Goal: Complete application form: Complete application form

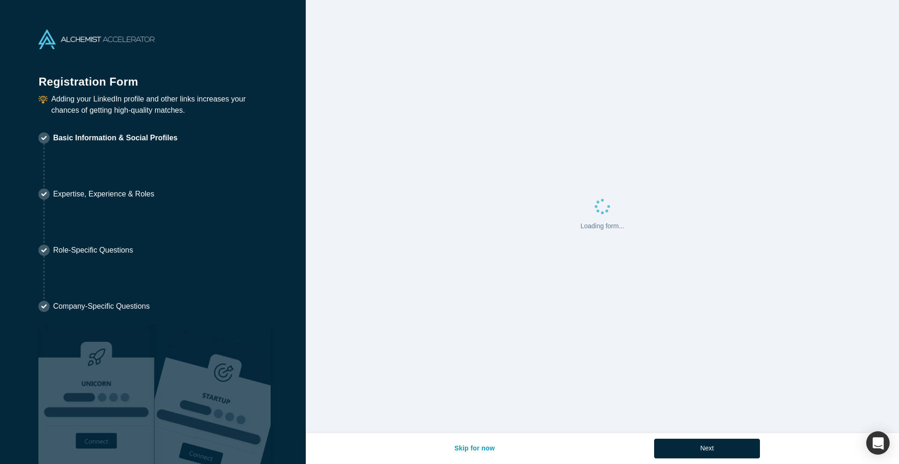
select select "US"
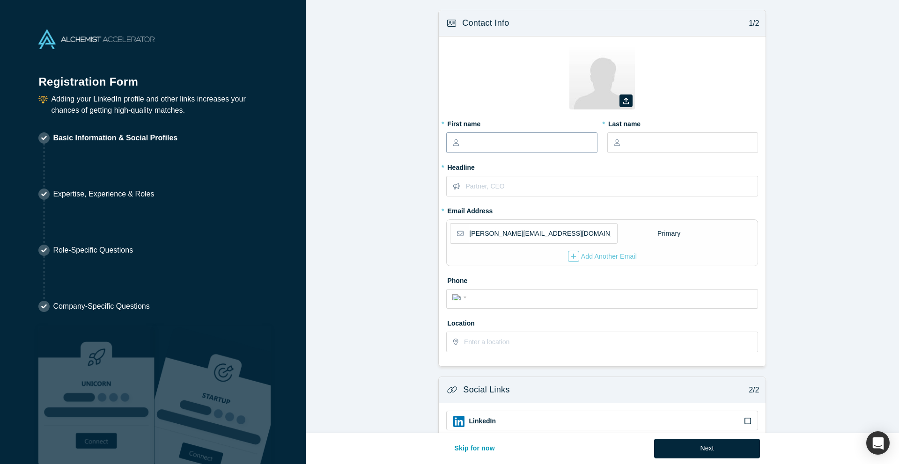
click at [490, 144] on input "text" at bounding box center [531, 143] width 132 height 20
type input "[PERSON_NAME]"
click at [629, 102] on icon at bounding box center [626, 101] width 6 height 7
click at [0, 0] on input "file" at bounding box center [0, 0] width 0 height 0
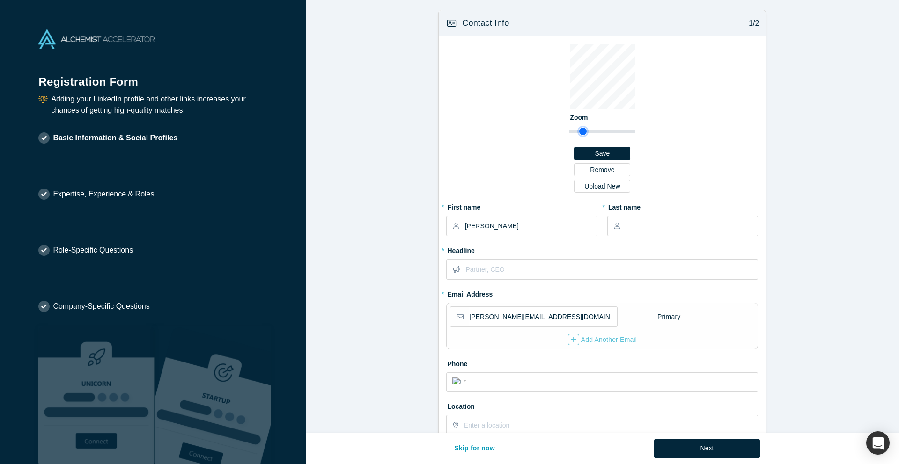
type input "1.31"
click at [583, 132] on input "range" at bounding box center [602, 131] width 66 height 11
click at [623, 151] on button "Save" at bounding box center [602, 153] width 56 height 13
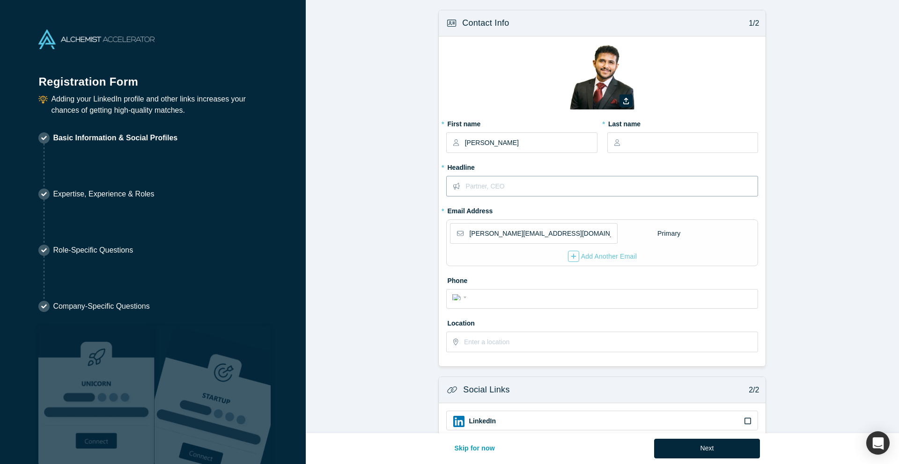
click at [542, 191] on input "text" at bounding box center [611, 186] width 292 height 20
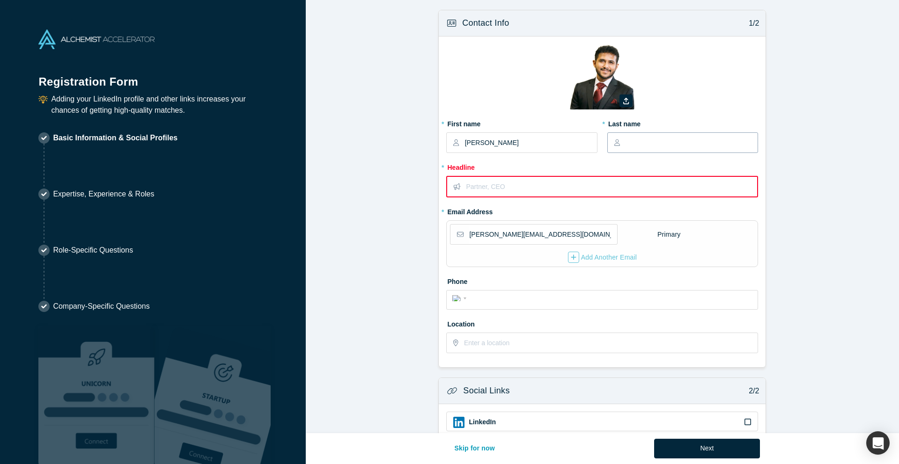
click at [647, 148] on input "text" at bounding box center [691, 143] width 132 height 20
type input "Shetty"
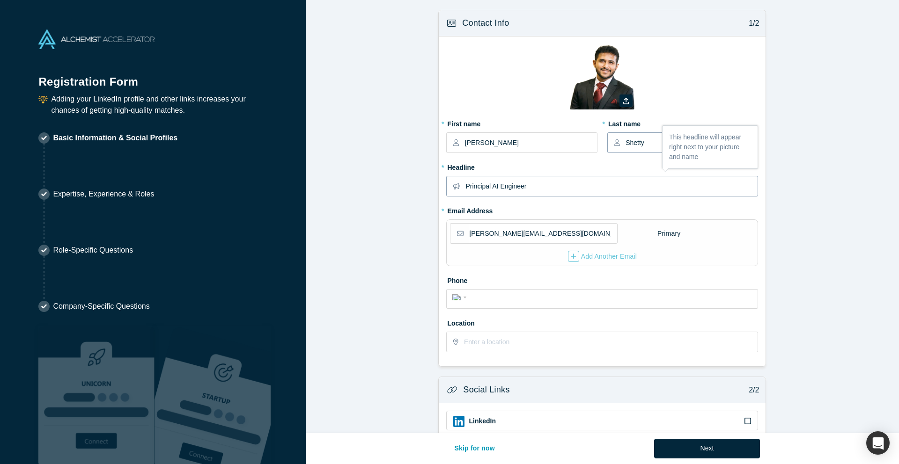
type input "Principal AI Engineer"
click at [545, 300] on input "tel" at bounding box center [611, 298] width 283 height 14
type input "[PHONE_NUMBER]"
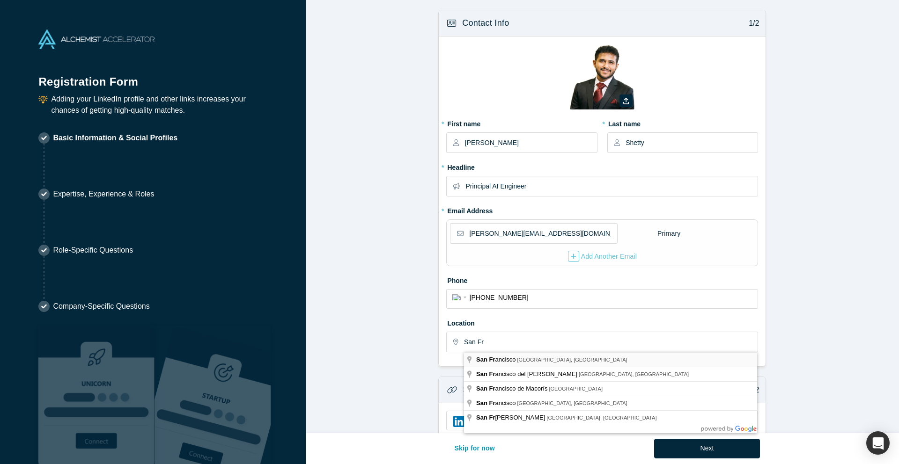
type input "[GEOGRAPHIC_DATA], [GEOGRAPHIC_DATA], [GEOGRAPHIC_DATA]"
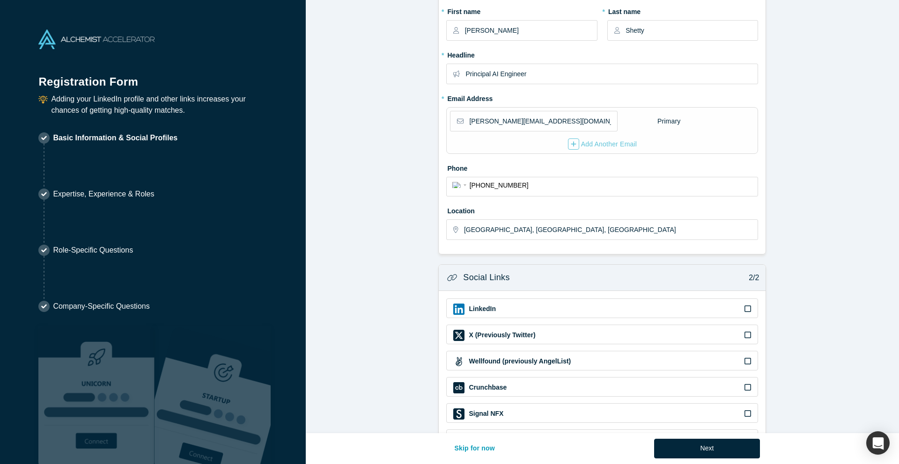
scroll to position [149, 0]
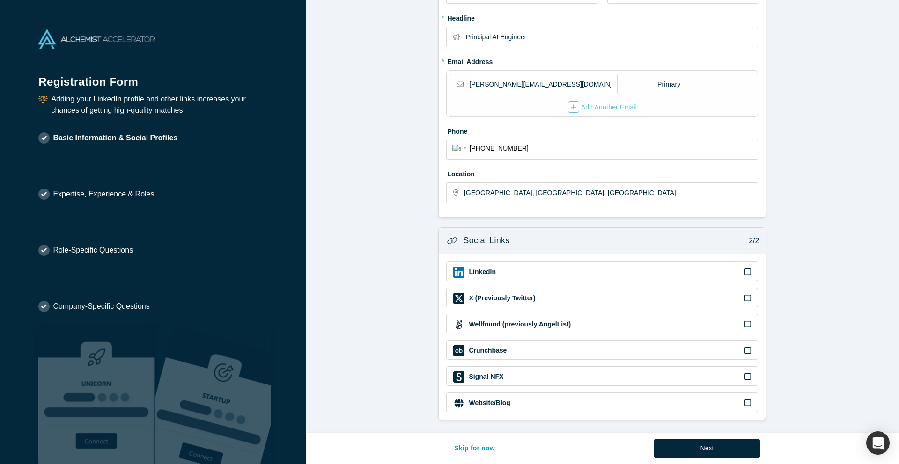
click at [755, 271] on div "LinkedIn" at bounding box center [602, 272] width 312 height 20
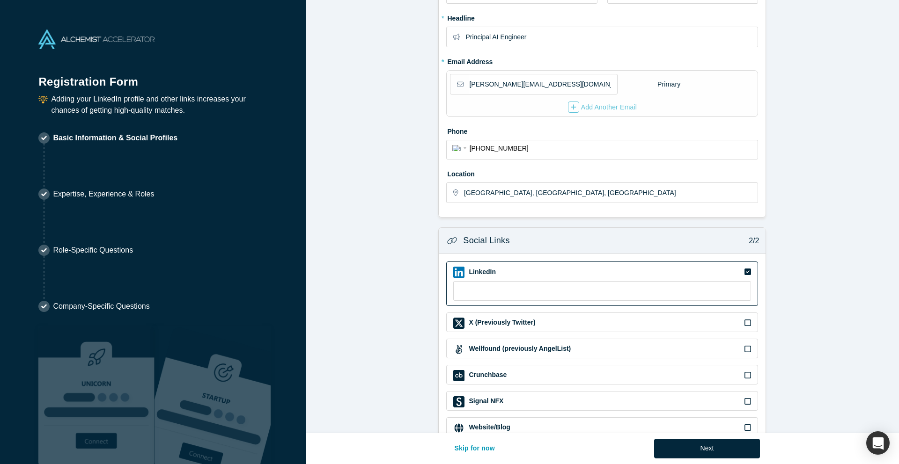
click at [622, 280] on div "LinkedIn" at bounding box center [602, 284] width 312 height 44
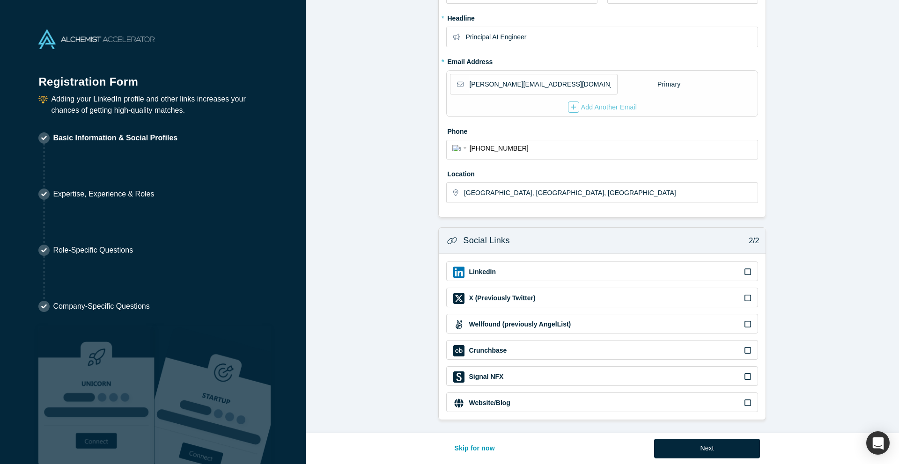
click at [616, 289] on div "X (Previously Twitter)" at bounding box center [602, 298] width 312 height 20
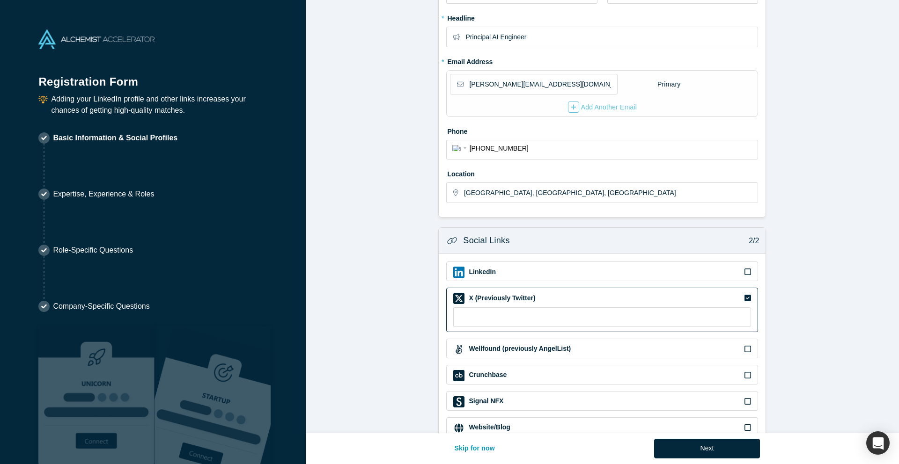
click at [613, 273] on div "LinkedIn" at bounding box center [602, 272] width 298 height 11
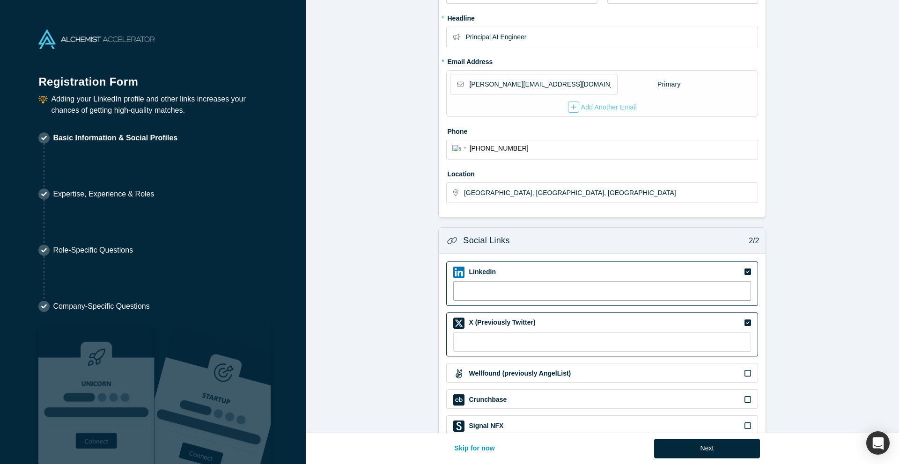
click at [613, 283] on input at bounding box center [602, 291] width 298 height 20
click at [508, 344] on input at bounding box center [602, 342] width 298 height 20
click at [515, 295] on input at bounding box center [602, 291] width 298 height 20
paste input "[URL][DOMAIN_NAME]"
type input "[URL][DOMAIN_NAME]"
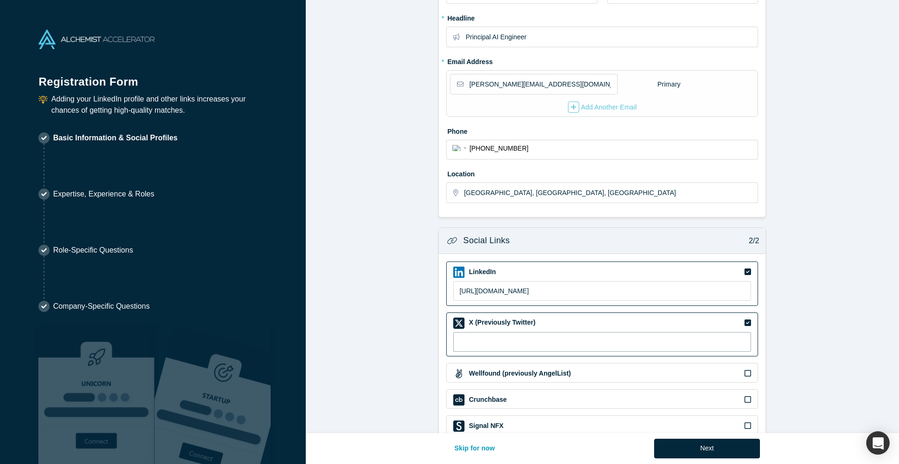
click at [555, 338] on input at bounding box center [602, 342] width 298 height 20
paste input "[URL][DOMAIN_NAME]"
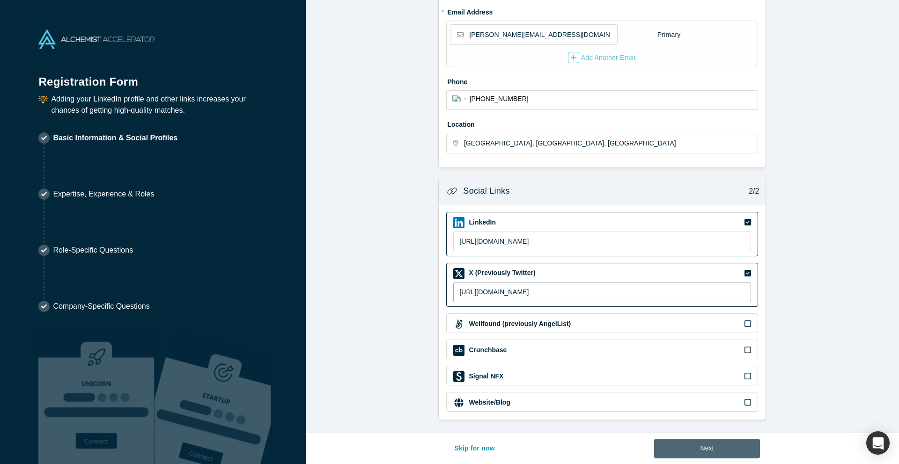
type input "[URL][DOMAIN_NAME]"
click at [708, 444] on button "Next" at bounding box center [707, 449] width 106 height 20
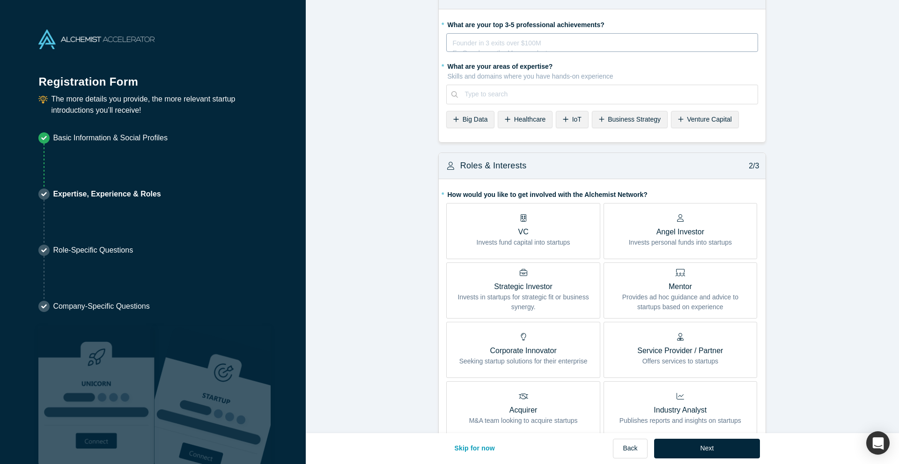
scroll to position [0, 0]
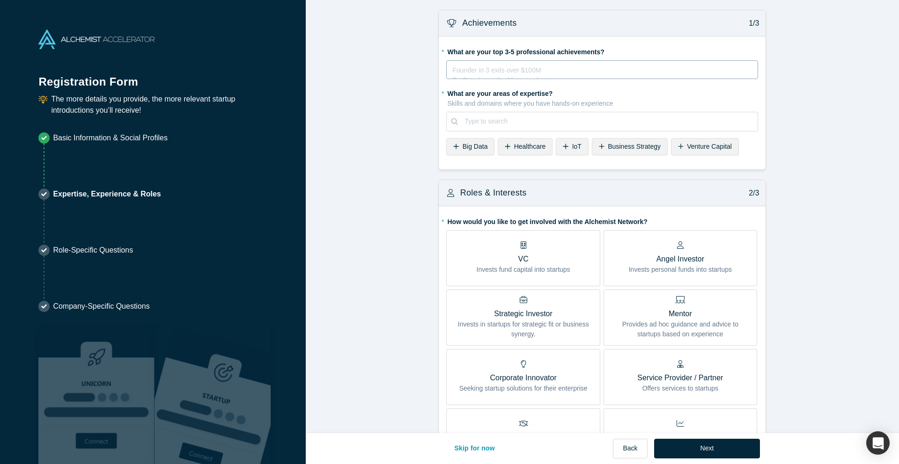
click at [565, 70] on div "rdw-editor" at bounding box center [602, 69] width 299 height 10
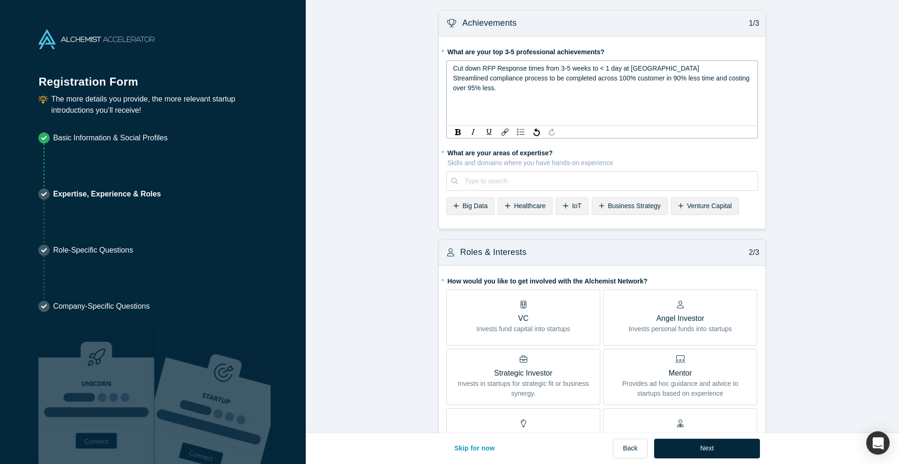
click at [668, 77] on span "Streamlined compliance process to be completed across 100% customer in 90% less…" at bounding box center [602, 82] width 298 height 17
drag, startPoint x: 673, startPoint y: 78, endPoint x: 751, endPoint y: 87, distance: 79.2
click at [751, 87] on div "Streamlined compliance process to be completed across 100% customers in 90% les…" at bounding box center [602, 84] width 299 height 20
drag, startPoint x: 685, startPoint y: 77, endPoint x: 727, endPoint y: 88, distance: 42.6
click at [727, 88] on div "Streamlined compliance process to be completed across 100% customers in 90% les…" at bounding box center [602, 84] width 299 height 20
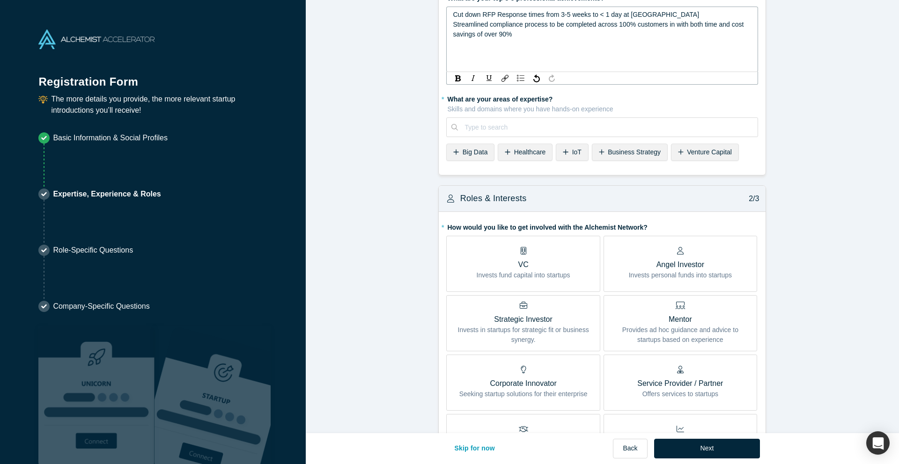
scroll to position [59, 0]
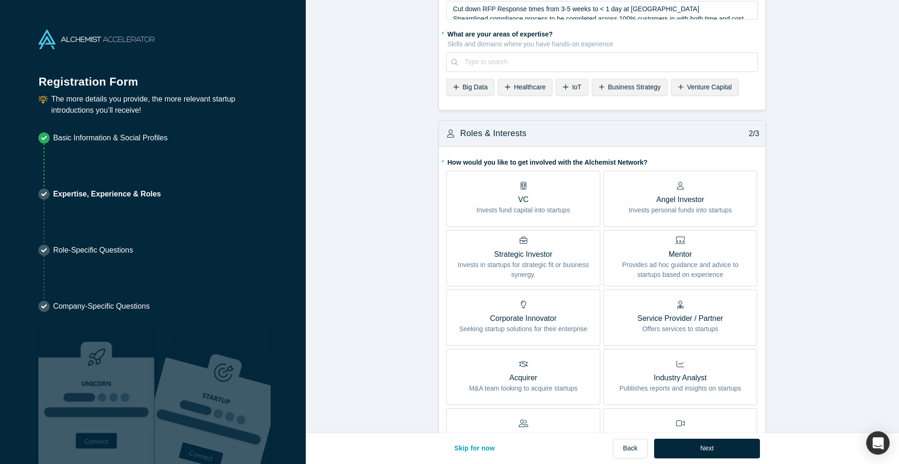
click at [696, 280] on span "Mentor Provides ad hoc guidance and advice to startups based on experience" at bounding box center [680, 260] width 140 height 40
click at [0, 0] on input "Mentor Provides ad hoc guidance and advice to startups based on experience" at bounding box center [0, 0] width 0 height 0
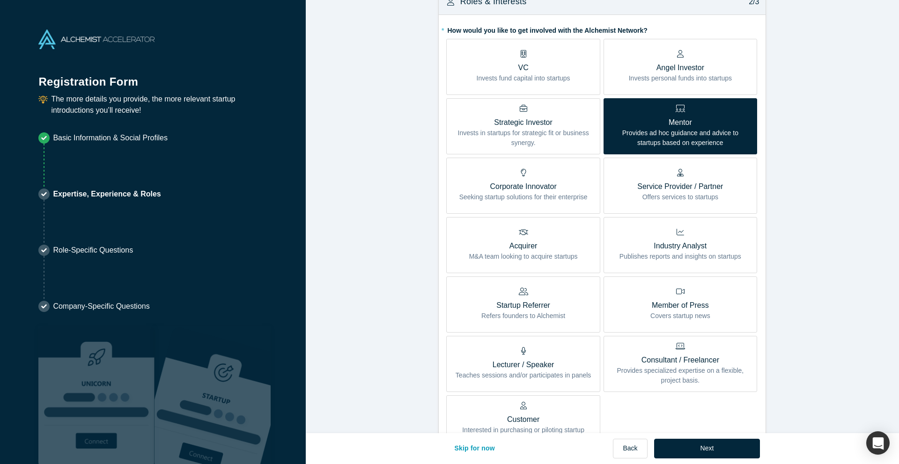
scroll to position [242, 0]
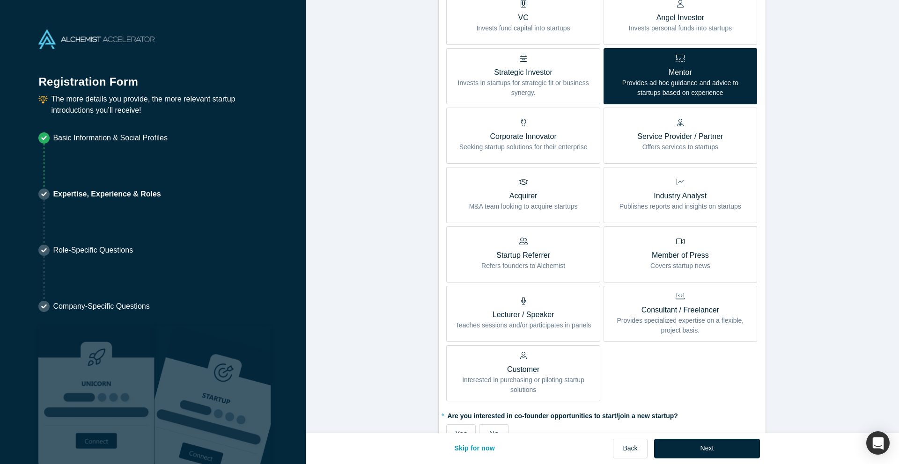
click at [706, 192] on p "Industry Analyst" at bounding box center [680, 196] width 122 height 11
click at [0, 0] on input "Industry Analyst Publishes reports and insights on startups" at bounding box center [0, 0] width 0 height 0
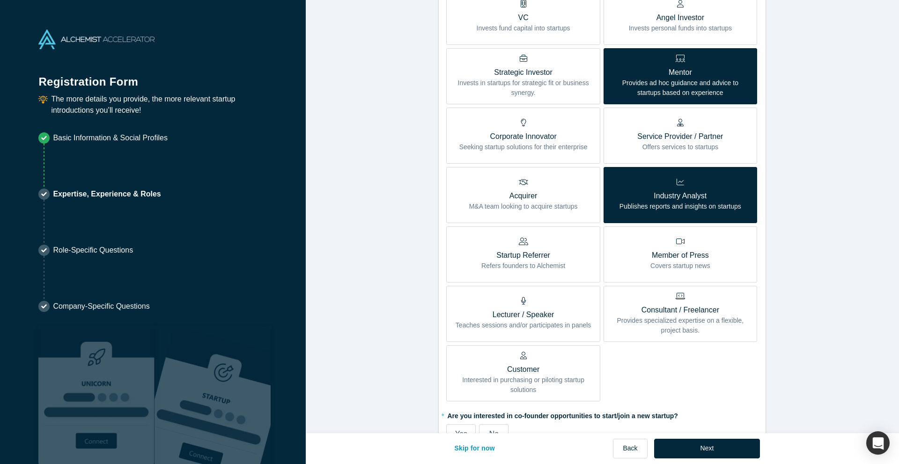
click at [679, 195] on p "Industry Analyst" at bounding box center [680, 196] width 122 height 11
click at [0, 0] on input "Industry Analyst Publishes reports and insights on startups" at bounding box center [0, 0] width 0 height 0
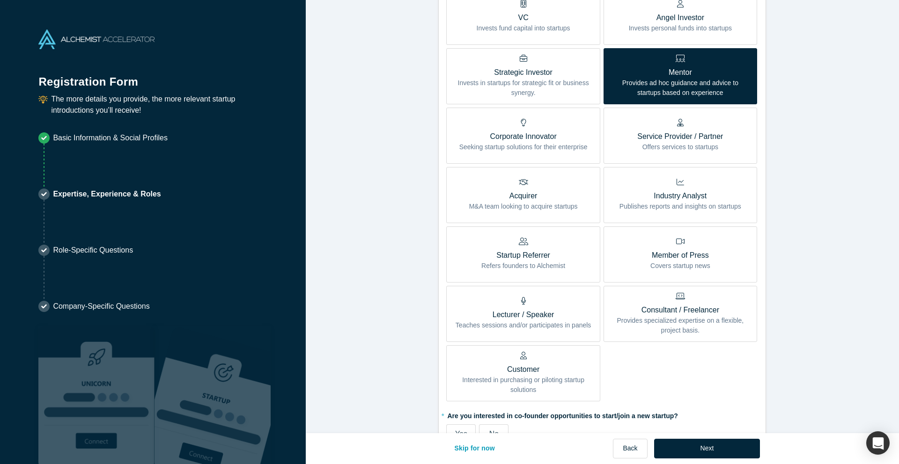
click at [645, 313] on p "Consultant / Freelancer" at bounding box center [680, 310] width 140 height 11
click at [0, 0] on input "Consultant / Freelancer Provides specialized expertise on a flexible, project b…" at bounding box center [0, 0] width 0 height 0
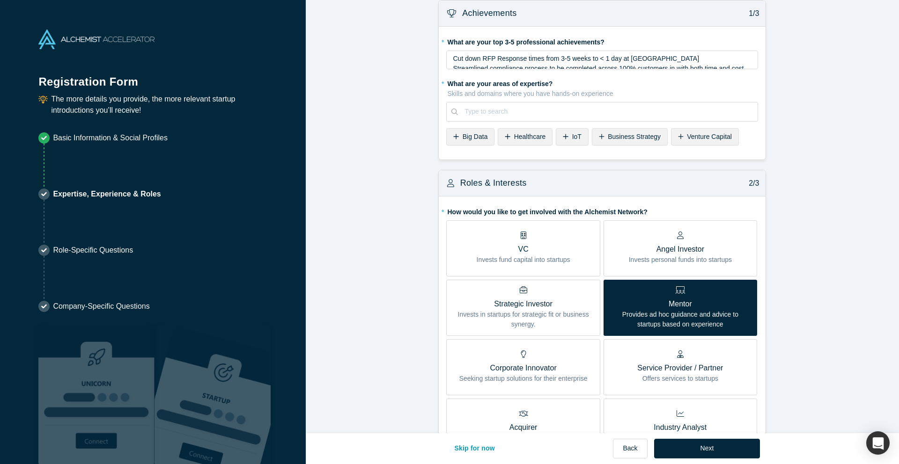
scroll to position [0, 0]
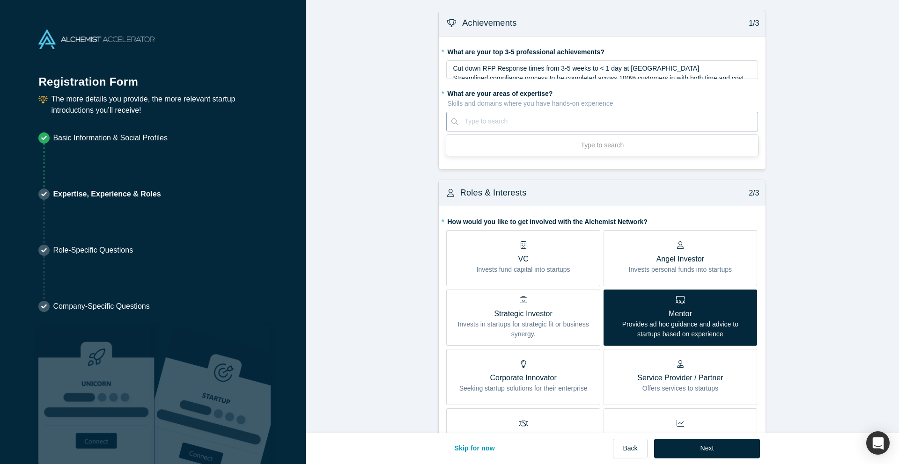
click at [493, 126] on div at bounding box center [607, 122] width 287 height 12
type input "Arificial"
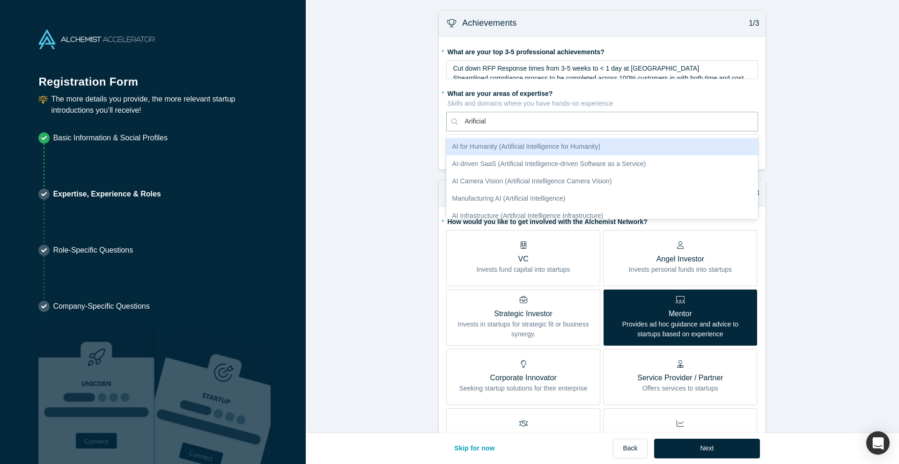
scroll to position [18, 0]
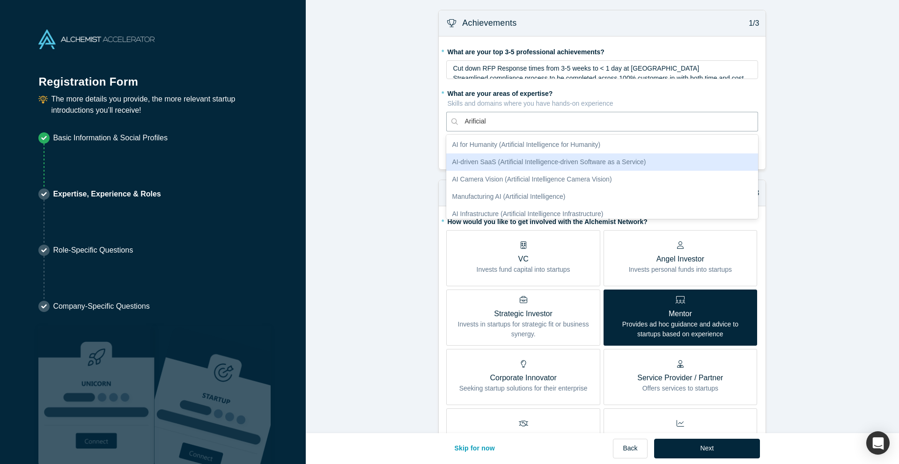
click at [514, 167] on div "AI-driven SaaS (Artificial Intelligence-driven Software as a Service)" at bounding box center [602, 162] width 312 height 17
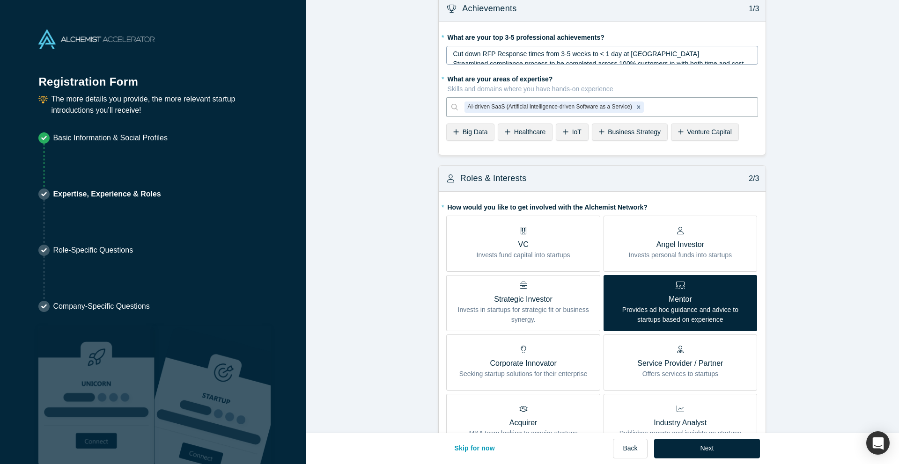
scroll to position [15, 0]
click at [545, 65] on fieldset "* What are your top 3-5 professional achievements? Cut down RFP Response times …" at bounding box center [602, 88] width 312 height 118
click at [606, 51] on span "Cut down RFP Response times from 3-5 weeks to < 1 day at [GEOGRAPHIC_DATA]" at bounding box center [576, 52] width 246 height 7
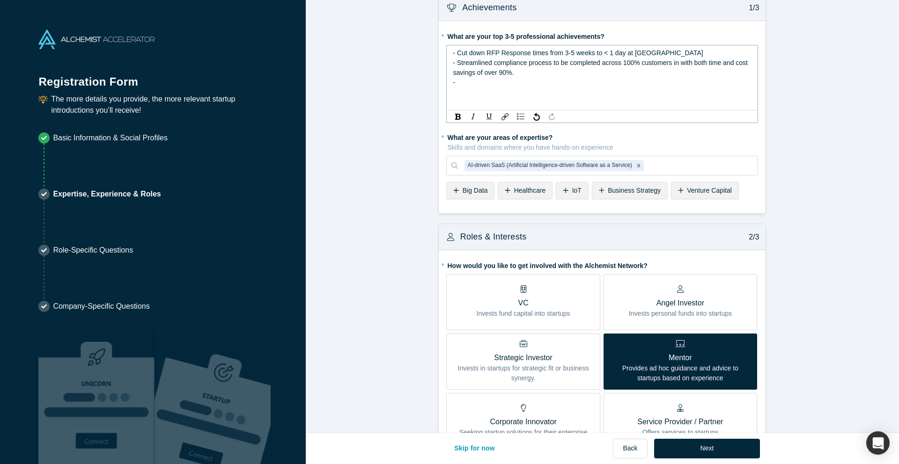
click at [671, 65] on span "- Streamlined compliance process to be completed across 100% customers in with …" at bounding box center [601, 67] width 296 height 17
click at [674, 66] on span "- Streamlined compliance process to be completed across 100% customers in with …" at bounding box center [601, 67] width 296 height 17
click at [651, 83] on div "-" at bounding box center [602, 83] width 299 height 10
click at [692, 64] on span "- Streamlined compliance process to be completed across 100% customer base in w…" at bounding box center [600, 67] width 295 height 17
click at [705, 62] on span "- Streamlined compliance process to be completed across 100% customer base with…" at bounding box center [597, 67] width 288 height 17
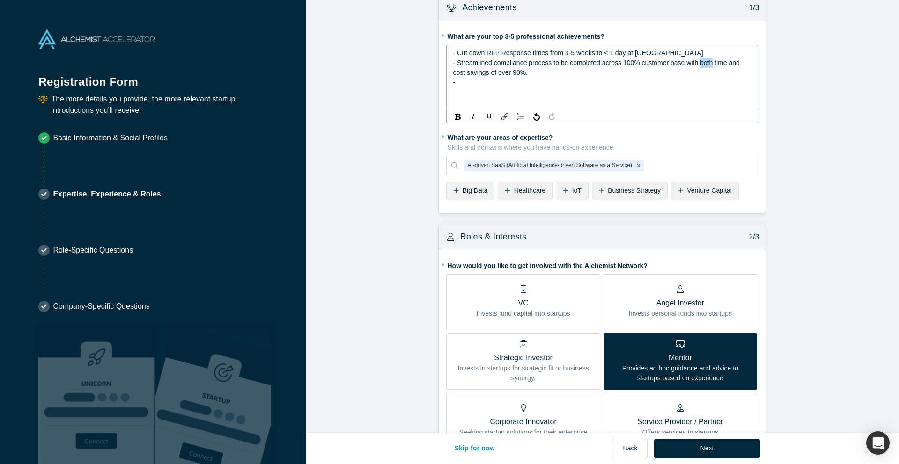
click at [705, 62] on span "- Streamlined compliance process to be completed across 100% customer base with…" at bounding box center [597, 67] width 288 height 17
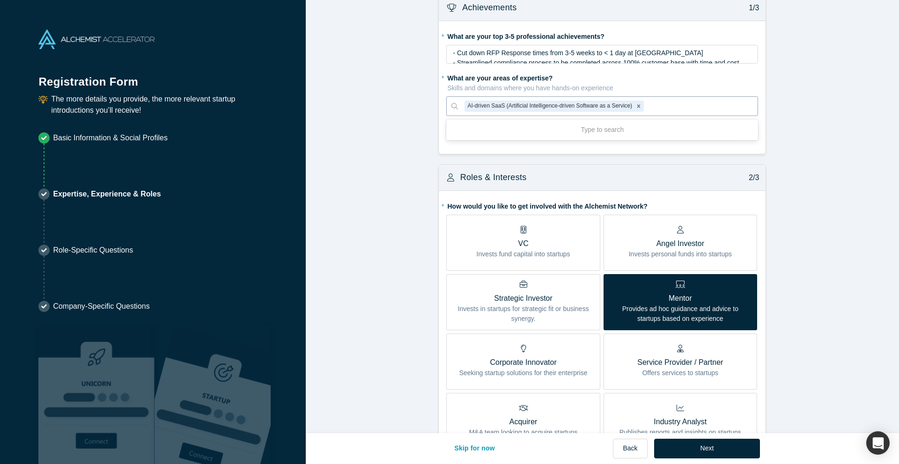
click at [661, 116] on div "Use Up and Down to choose options, press Enter to select the currently focused …" at bounding box center [602, 106] width 312 height 20
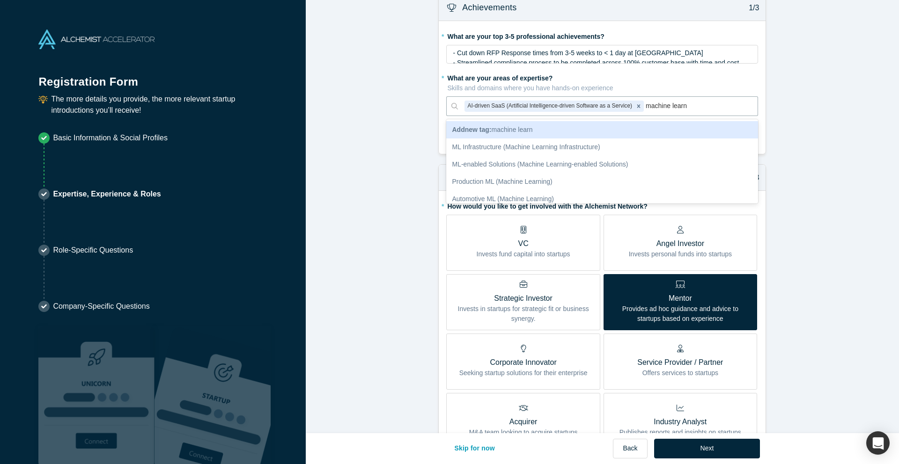
type input "machine learni"
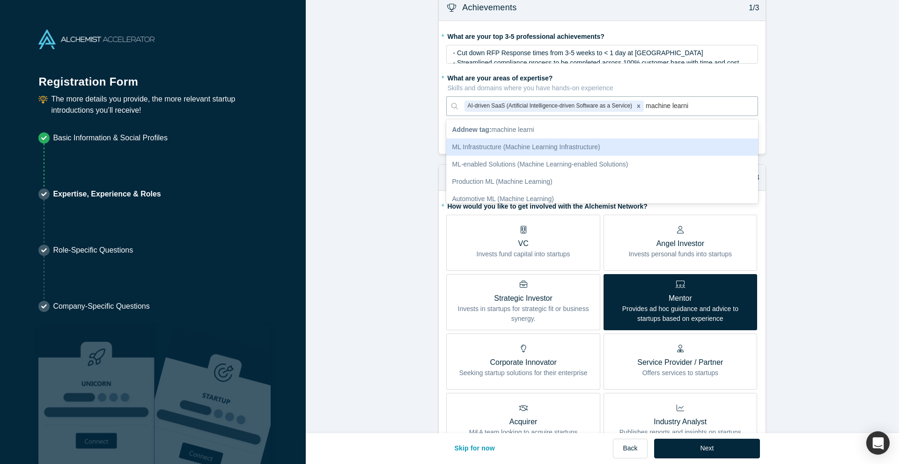
click at [545, 150] on div "ML Infrastructure (Machine Learning Infrastructure)" at bounding box center [602, 147] width 312 height 17
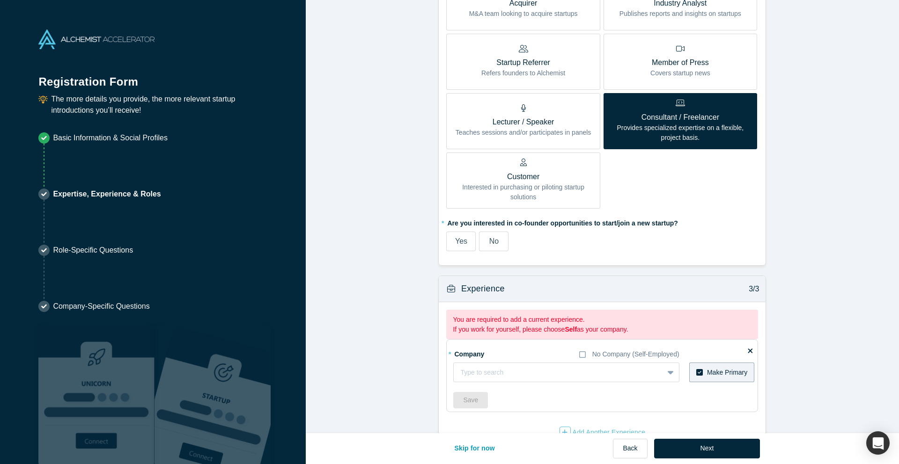
scroll to position [471, 0]
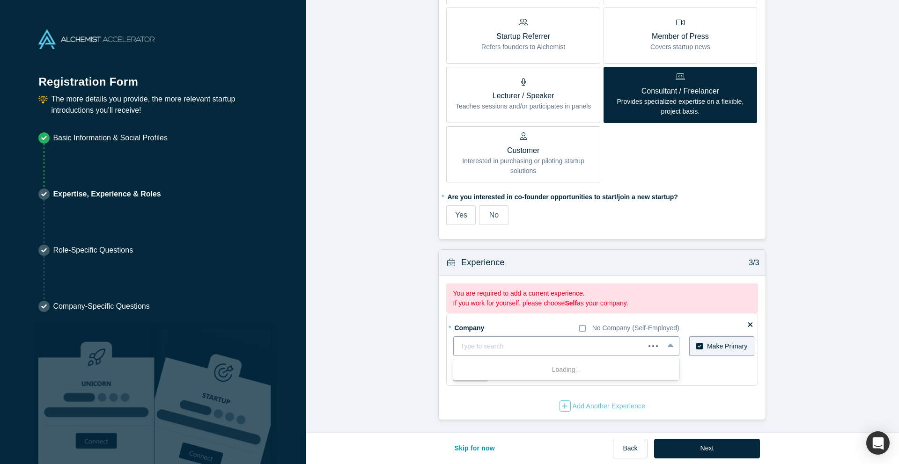
click at [522, 346] on div at bounding box center [548, 347] width 177 height 12
type input "zapla"
type input "R"
type input "Twili"
click at [532, 387] on div "Twilio, Inc." at bounding box center [566, 387] width 226 height 17
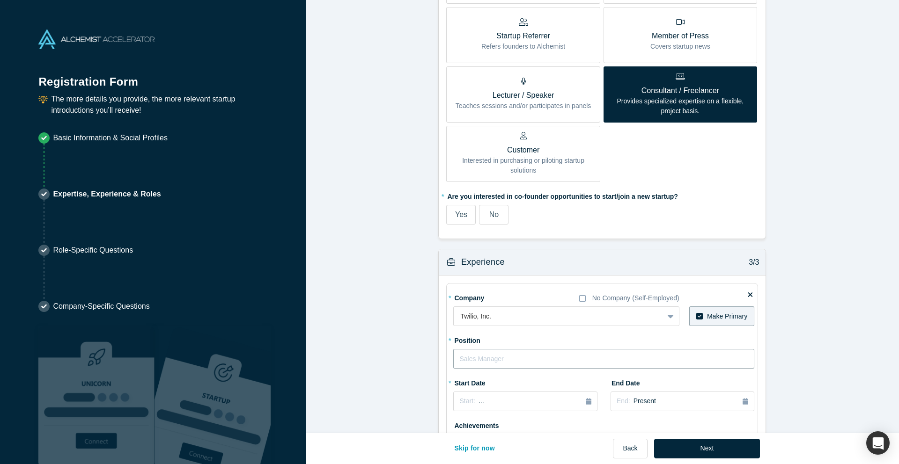
click at [530, 356] on input "text" at bounding box center [603, 359] width 301 height 20
type input "Principal AI Engineer"
click at [498, 342] on div "Feb" at bounding box center [504, 338] width 30 height 10
click at [620, 387] on label "End Date" at bounding box center [636, 381] width 52 height 13
click at [638, 398] on span "Present" at bounding box center [644, 400] width 22 height 7
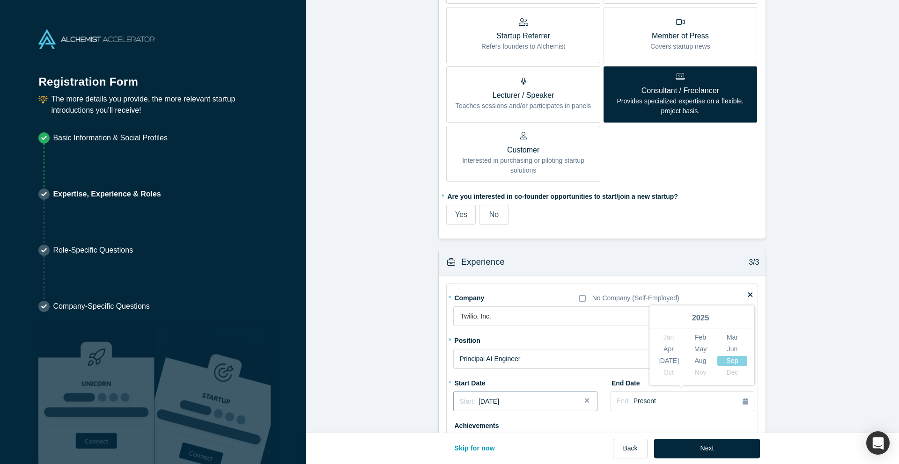
click at [535, 404] on div "Start: [DATE]" at bounding box center [525, 402] width 132 height 10
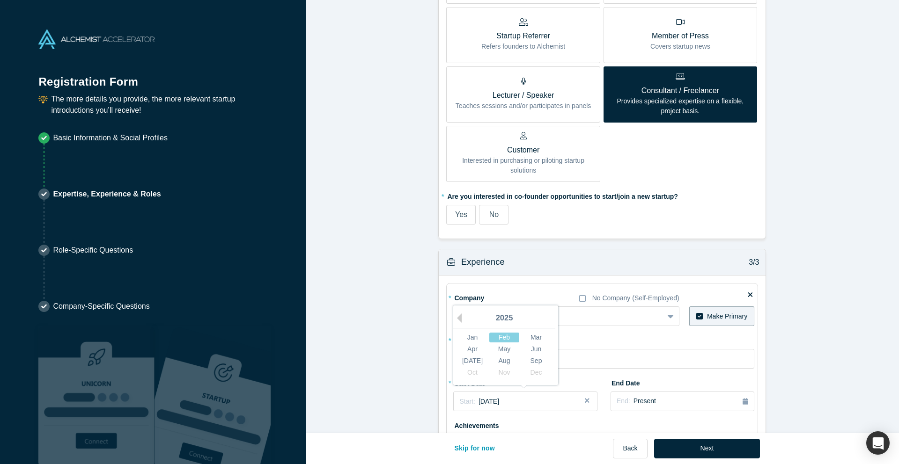
click at [467, 321] on div "2025" at bounding box center [504, 319] width 102 height 20
click at [467, 322] on div "2025" at bounding box center [504, 319] width 102 height 20
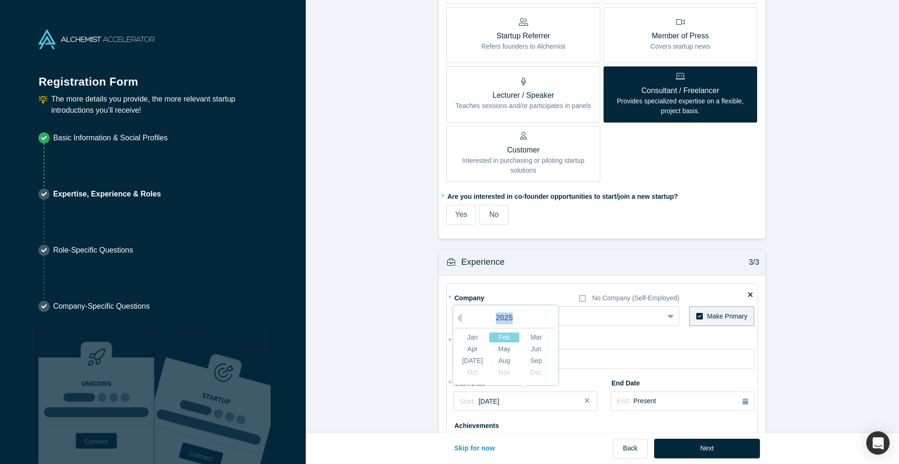
click at [466, 322] on div "2025" at bounding box center [504, 319] width 102 height 20
click at [460, 320] on button "Previous Year" at bounding box center [456, 318] width 9 height 9
click at [507, 335] on div "Feb" at bounding box center [504, 338] width 30 height 10
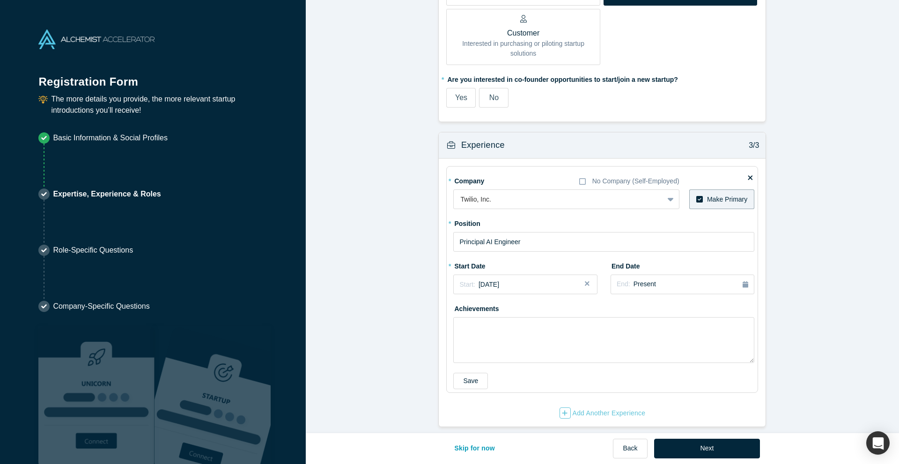
scroll to position [595, 0]
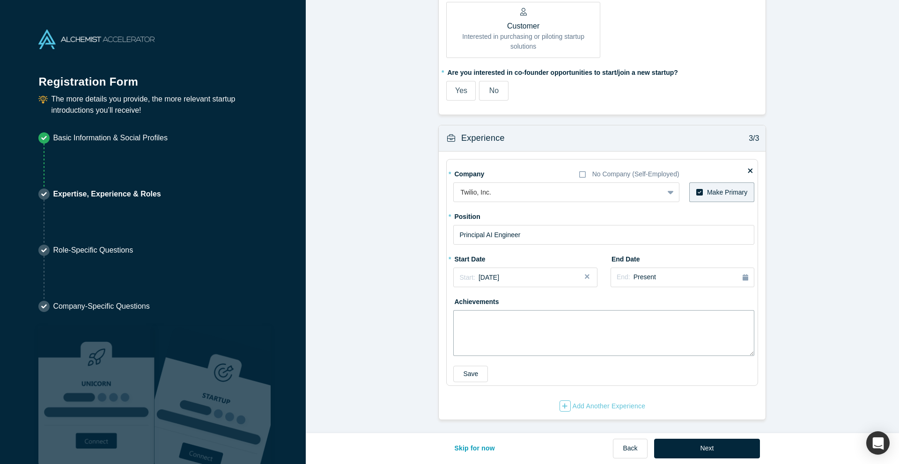
click at [515, 330] on textarea at bounding box center [603, 333] width 301 height 46
paste textarea "’m a Principal AI/ML Engineer at [GEOGRAPHIC_DATA], where I lead multiple 0→1 A…"
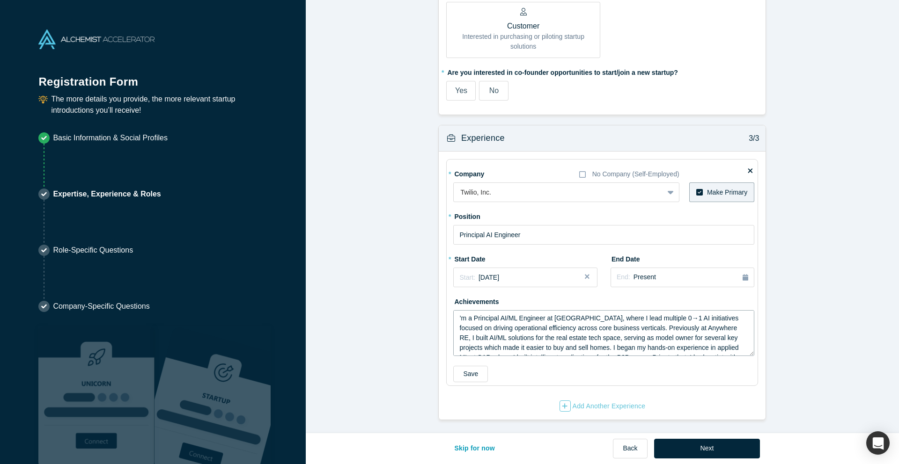
scroll to position [26, 0]
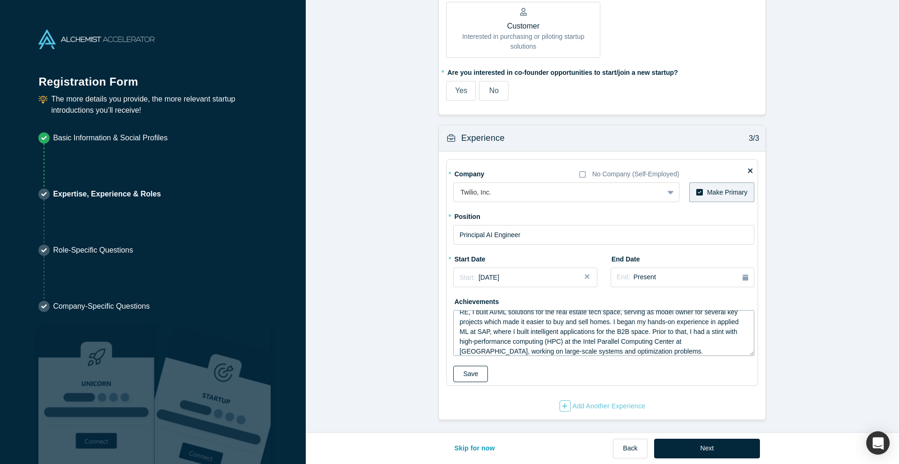
type textarea "’m a Principal AI/ML Engineer at [GEOGRAPHIC_DATA], where I lead multiple 0→1 A…"
click at [467, 374] on button "Save" at bounding box center [470, 374] width 35 height 16
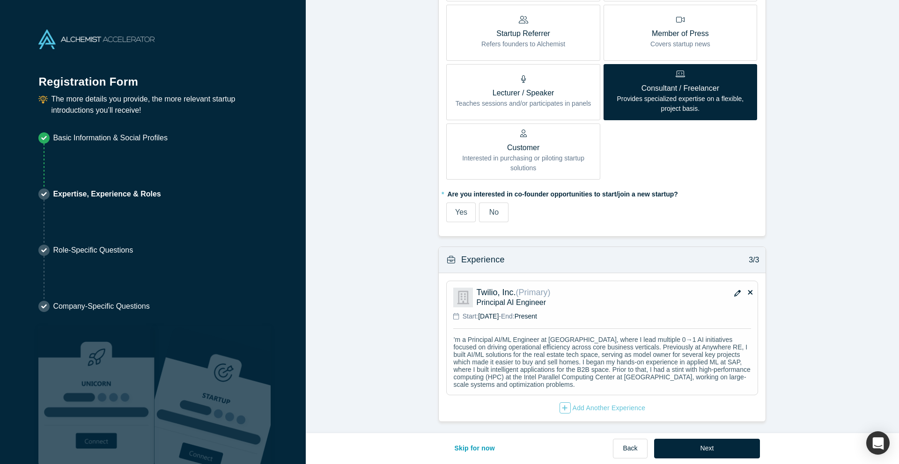
scroll to position [474, 0]
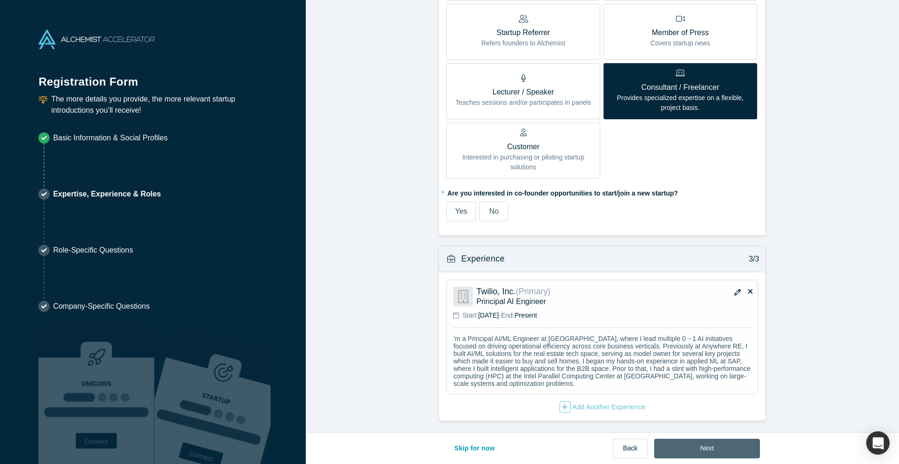
click at [699, 441] on button "Next" at bounding box center [707, 449] width 106 height 20
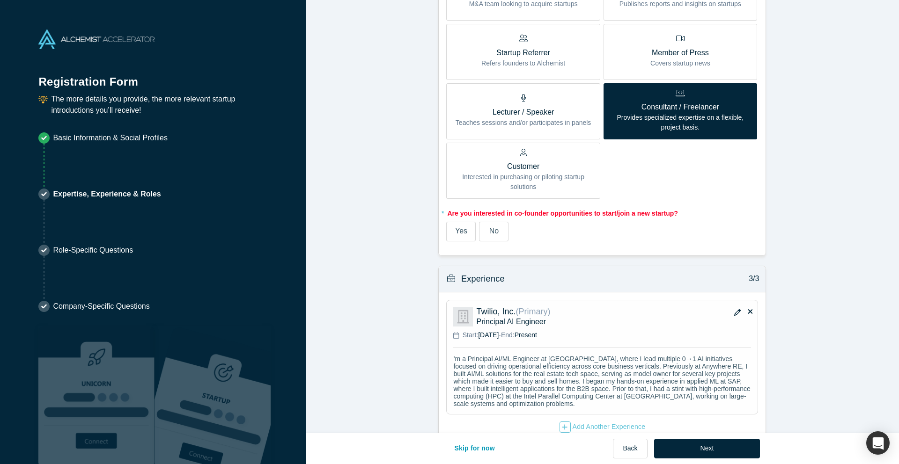
scroll to position [537, 0]
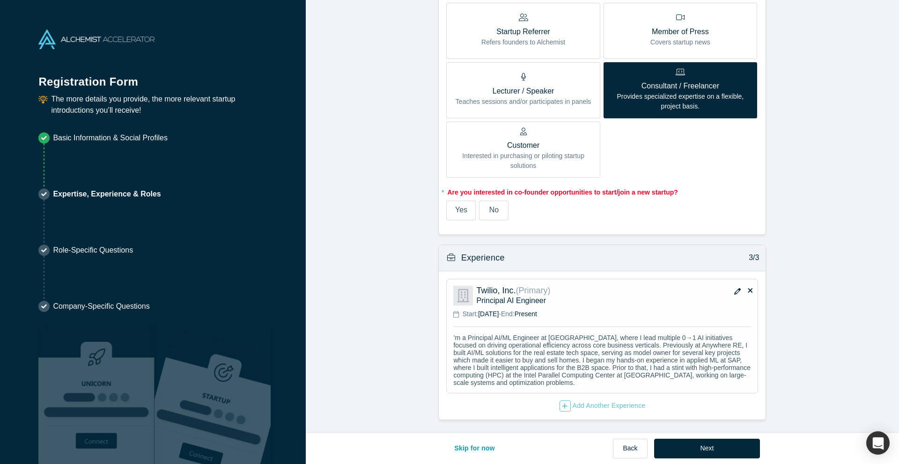
click at [494, 213] on span "No" at bounding box center [493, 210] width 9 height 8
click at [0, 0] on input "No" at bounding box center [0, 0] width 0 height 0
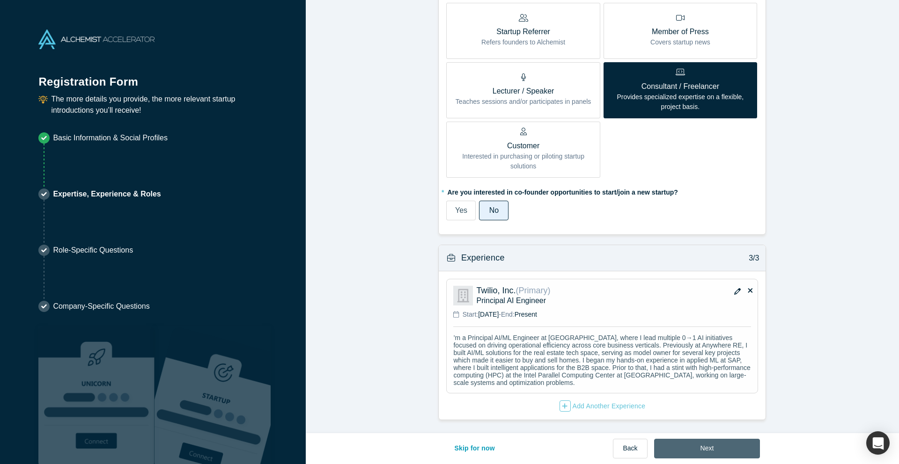
click at [703, 445] on button "Next" at bounding box center [707, 449] width 106 height 20
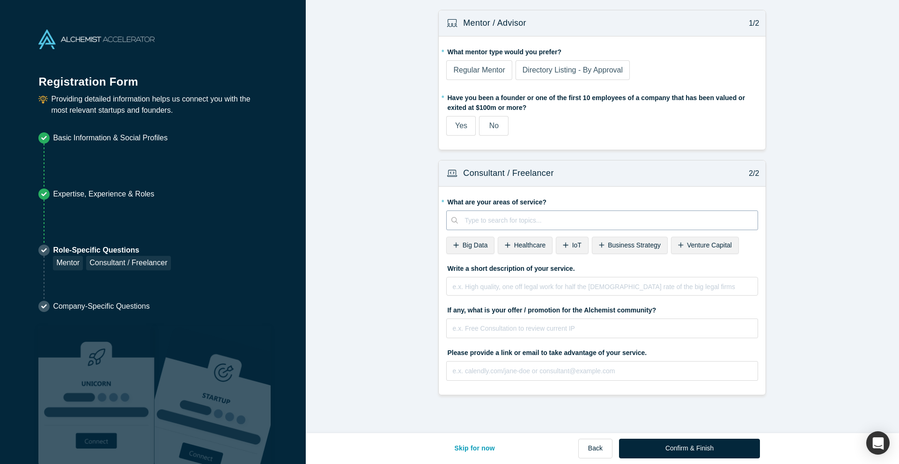
click at [524, 211] on div "Type to search for topics..." at bounding box center [602, 221] width 312 height 20
click at [553, 71] on span "Directory Listing - By Approval" at bounding box center [572, 70] width 100 height 8
click at [0, 0] on input "Directory Listing - By Approval" at bounding box center [0, 0] width 0 height 0
click at [473, 75] on div "Regular Mentor" at bounding box center [478, 70] width 51 height 11
click at [0, 0] on input "Regular Mentor" at bounding box center [0, 0] width 0 height 0
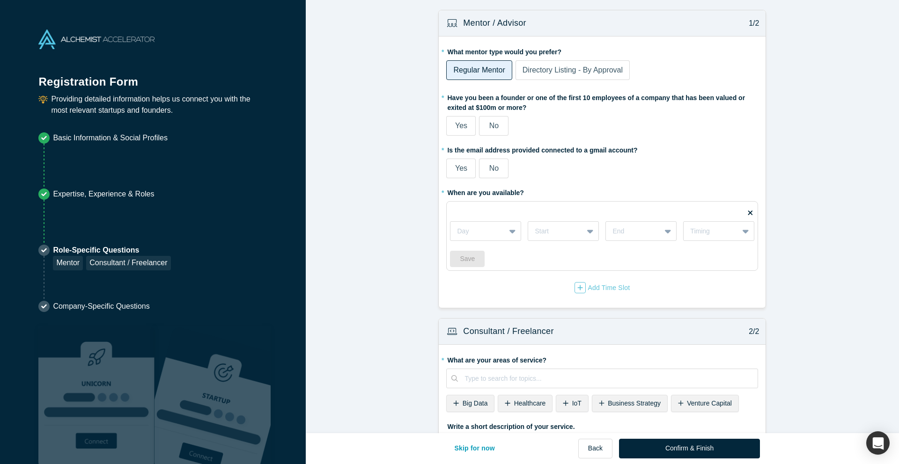
click at [493, 129] on span "No" at bounding box center [493, 126] width 9 height 8
click at [0, 0] on input "No" at bounding box center [0, 0] width 0 height 0
click at [458, 171] on span "Yes" at bounding box center [461, 168] width 12 height 8
click at [0, 0] on input "Yes" at bounding box center [0, 0] width 0 height 0
click at [508, 230] on div at bounding box center [513, 231] width 15 height 17
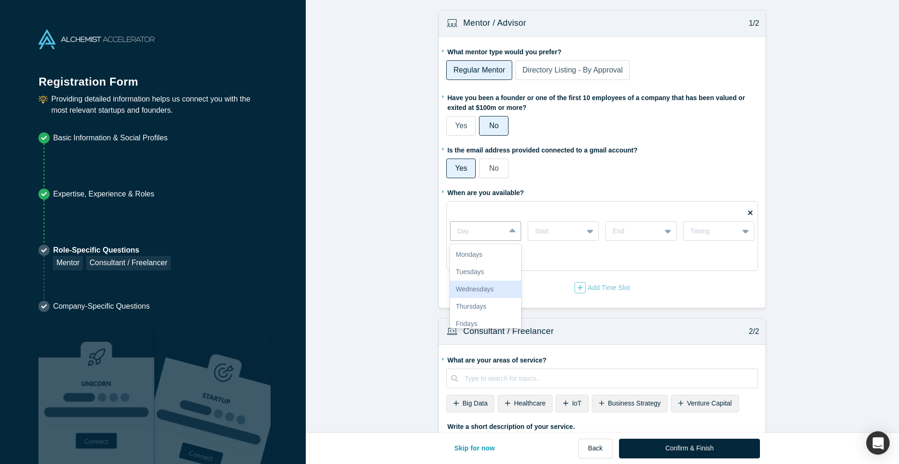
click at [504, 290] on div "Wednesdays" at bounding box center [485, 289] width 71 height 17
click at [575, 226] on div at bounding box center [556, 232] width 42 height 12
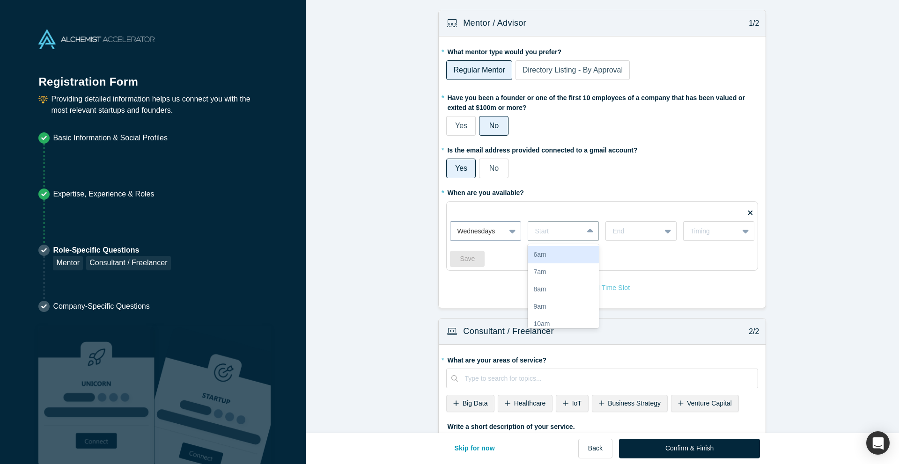
click at [475, 239] on div "Wednesdays" at bounding box center [477, 231] width 55 height 15
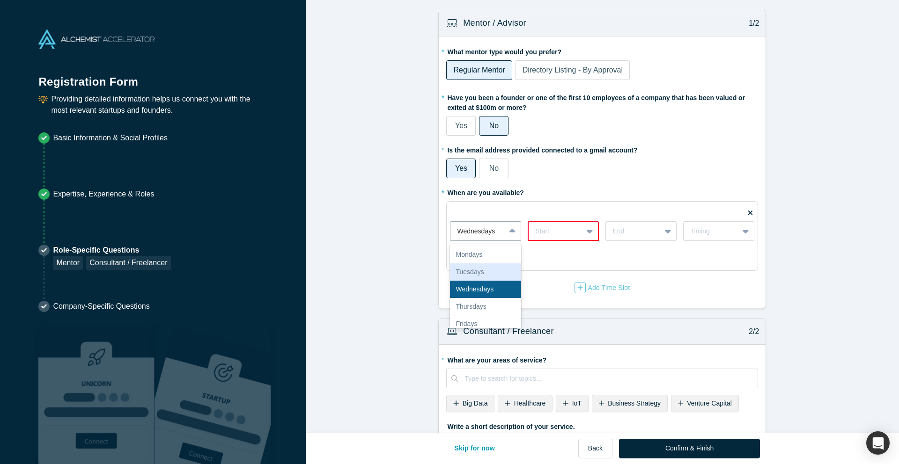
click at [566, 226] on div at bounding box center [555, 232] width 41 height 12
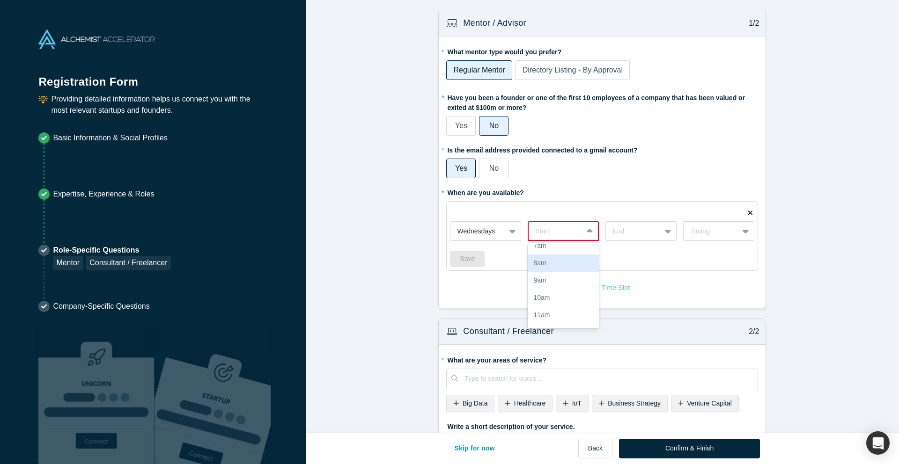
scroll to position [28, 0]
click at [568, 265] on div "8am" at bounding box center [563, 261] width 71 height 17
click at [618, 231] on div at bounding box center [633, 232] width 42 height 12
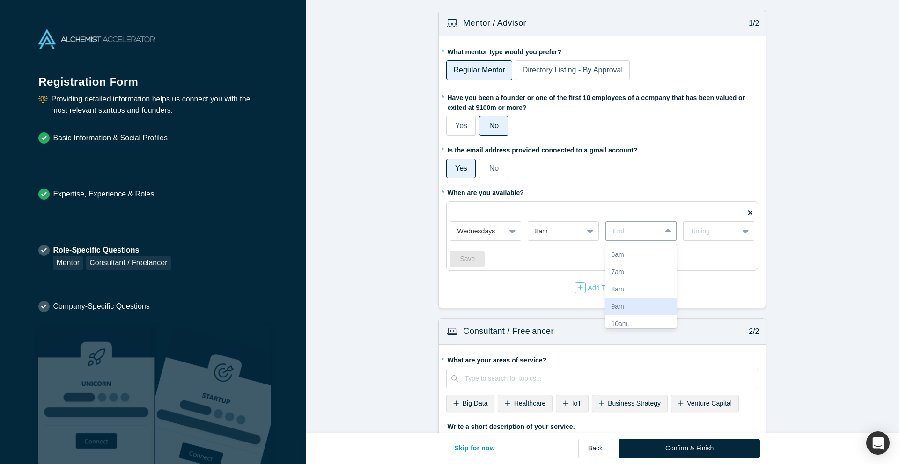
click at [635, 309] on div "9am" at bounding box center [640, 306] width 71 height 17
click at [709, 235] on div "Timing" at bounding box center [711, 232] width 55 height 12
click at [711, 271] on div "Bi-Weekly" at bounding box center [718, 272] width 71 height 17
click at [607, 286] on div "Add Time Slot" at bounding box center [601, 287] width 55 height 11
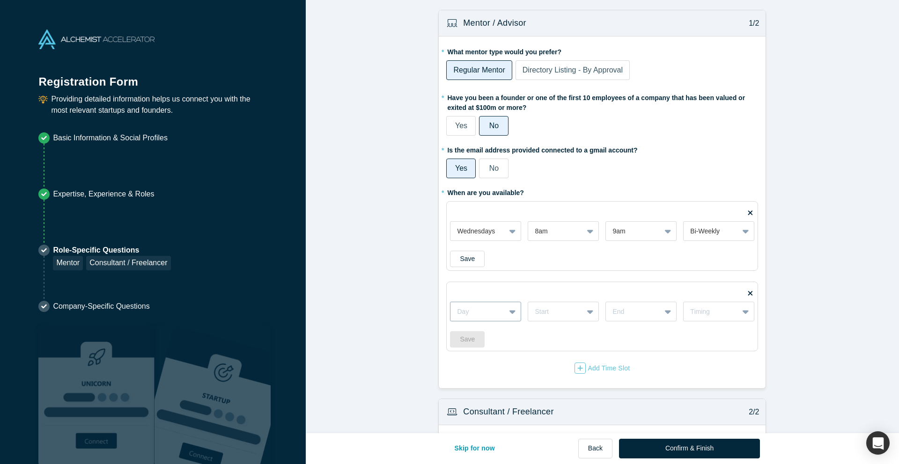
click at [493, 306] on div "Day" at bounding box center [477, 311] width 55 height 15
click at [501, 363] on div "Fridays" at bounding box center [485, 363] width 71 height 17
click at [562, 301] on div "option Fridays, selected. Fridays Start End Timing" at bounding box center [602, 306] width 304 height 29
click at [559, 319] on div "Start" at bounding box center [555, 311] width 55 height 15
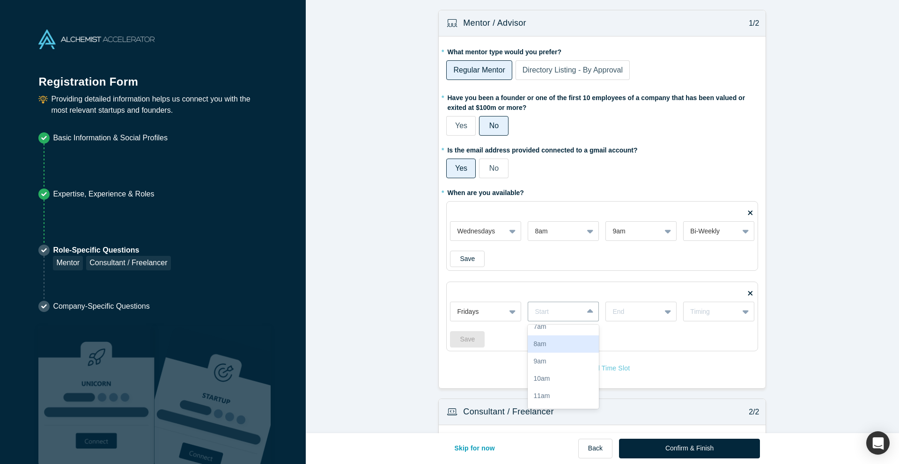
scroll to position [25, 0]
click at [559, 346] on div "8am" at bounding box center [563, 345] width 71 height 17
click at [483, 309] on div at bounding box center [478, 312] width 42 height 12
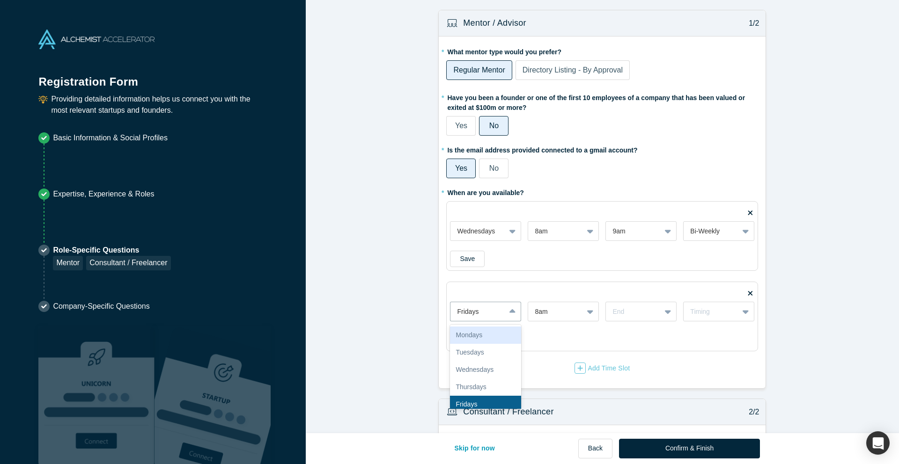
scroll to position [10, 0]
click at [503, 315] on div "Fridays" at bounding box center [477, 311] width 55 height 15
click at [491, 362] on div "Wednesdays" at bounding box center [485, 360] width 71 height 17
click at [555, 307] on div at bounding box center [556, 312] width 42 height 12
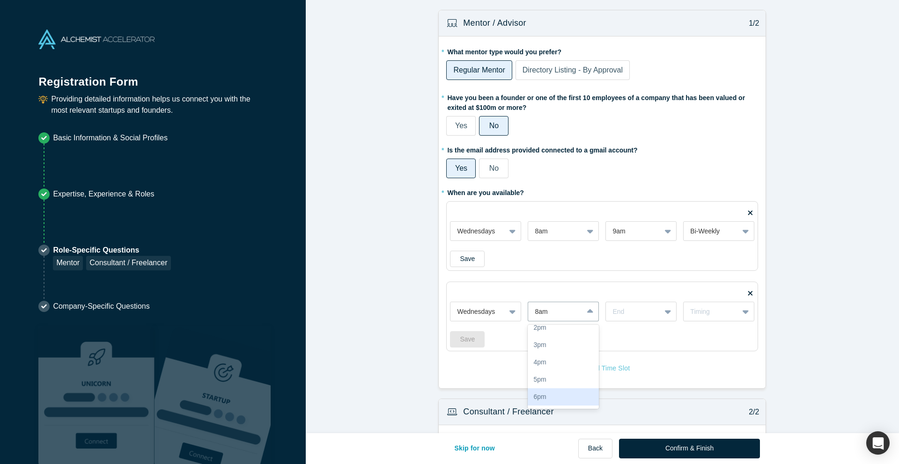
scroll to position [145, 0]
click at [564, 333] on div "2pm" at bounding box center [563, 329] width 71 height 17
click at [622, 309] on div at bounding box center [633, 312] width 42 height 12
click at [631, 378] on div "3pm" at bounding box center [640, 380] width 71 height 17
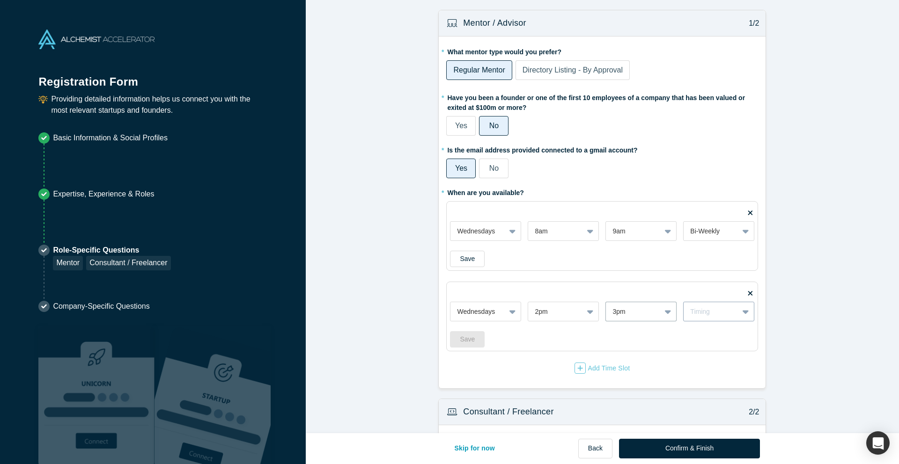
click at [747, 308] on icon at bounding box center [745, 311] width 6 height 9
click at [728, 360] on div "Bi-Weekly" at bounding box center [718, 352] width 71 height 17
click at [571, 373] on div "Add Time Slot" at bounding box center [602, 368] width 312 height 12
click at [605, 366] on div "Add Time Slot" at bounding box center [601, 368] width 55 height 11
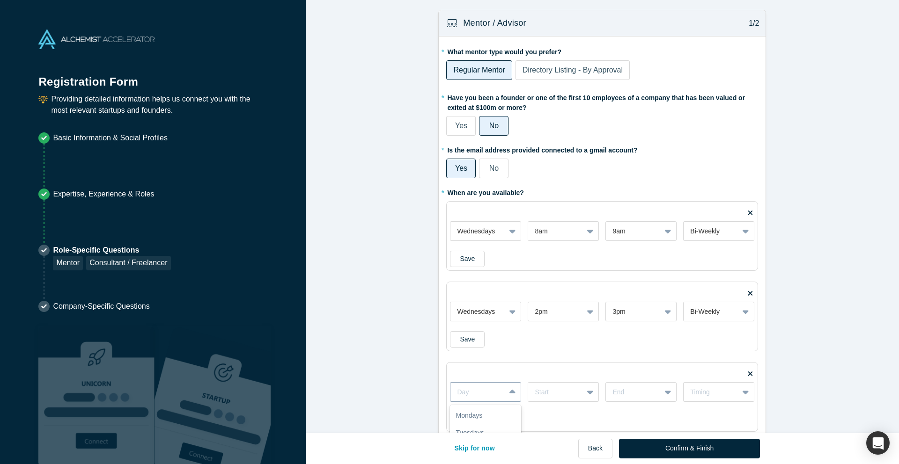
scroll to position [60, 0]
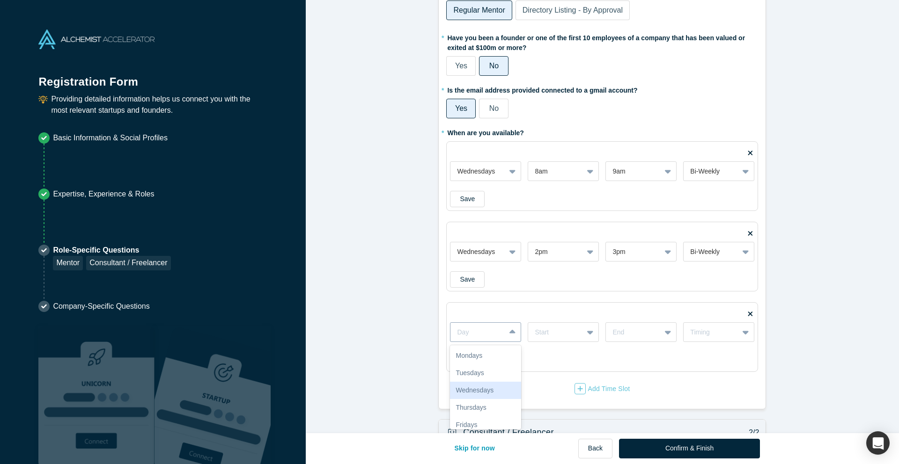
click at [490, 342] on div "Wednesdays, 3 of 7. 7 results available. Use Up and Down to choose options, pre…" at bounding box center [485, 333] width 71 height 20
click at [482, 379] on div "Fridays" at bounding box center [485, 384] width 71 height 17
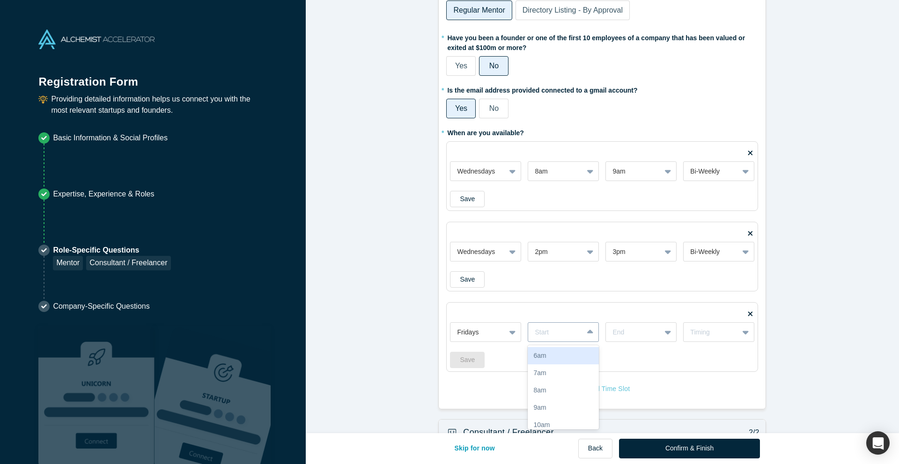
click at [574, 329] on div at bounding box center [556, 333] width 42 height 12
click at [571, 389] on div "8am" at bounding box center [563, 390] width 71 height 17
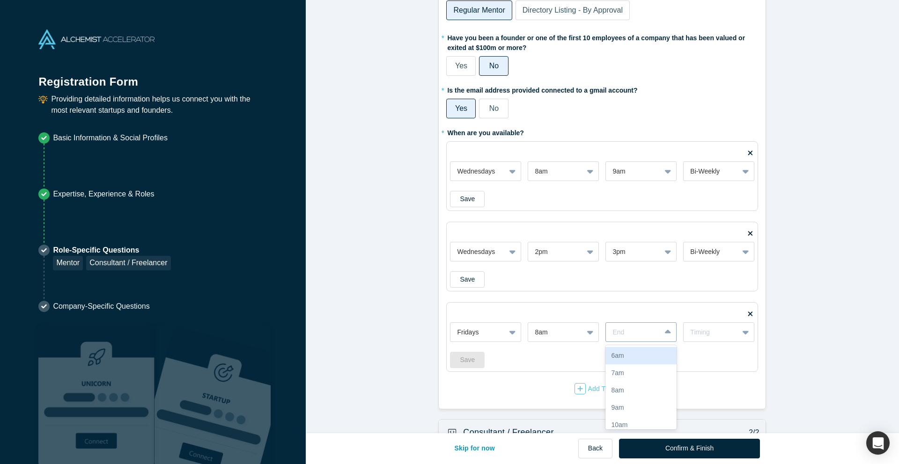
click at [652, 334] on div at bounding box center [633, 333] width 42 height 12
click at [647, 413] on div "9am" at bounding box center [640, 407] width 71 height 17
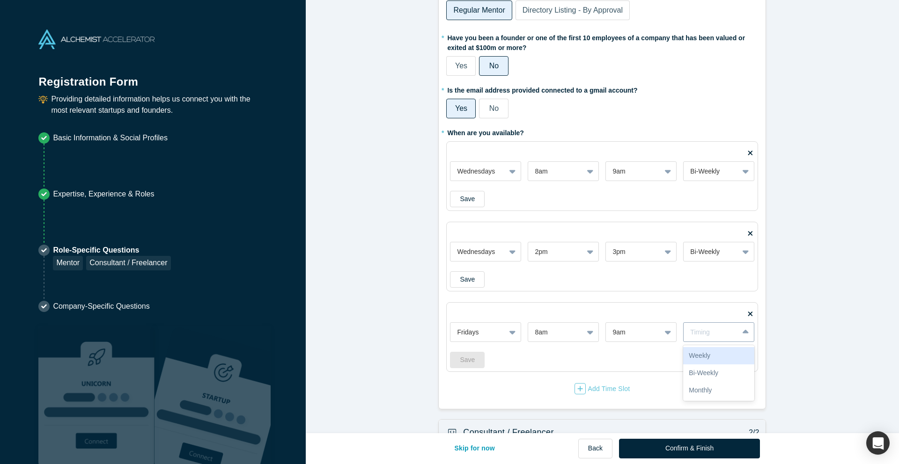
click at [722, 325] on div "Timing" at bounding box center [718, 333] width 71 height 20
click at [720, 370] on div "Bi-Weekly" at bounding box center [718, 373] width 71 height 17
click at [621, 390] on div "Add Time Slot" at bounding box center [601, 388] width 55 height 11
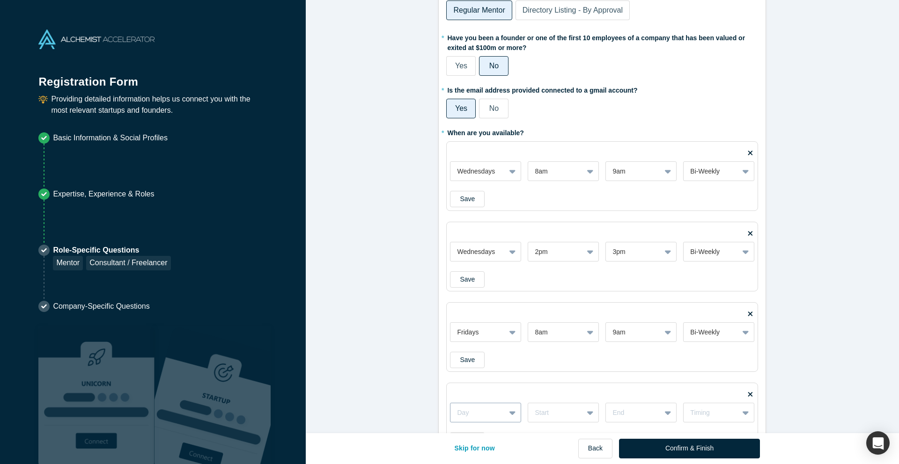
click at [492, 406] on div "Day" at bounding box center [485, 413] width 71 height 20
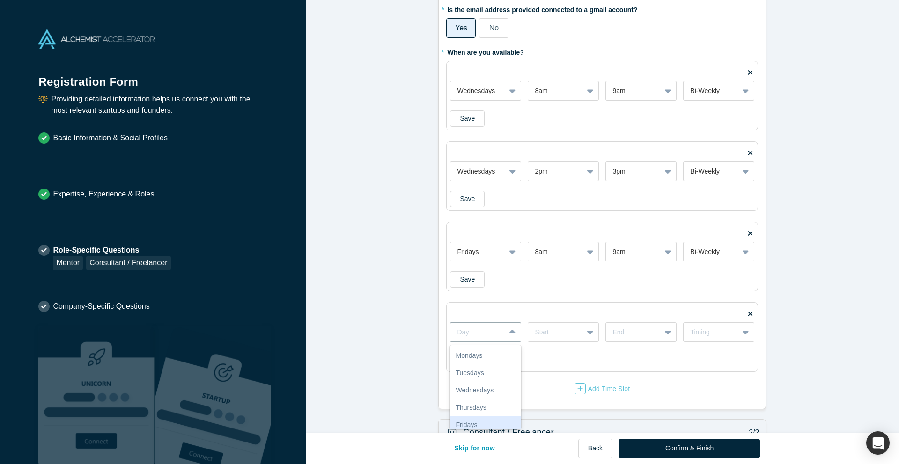
click at [491, 423] on div "Fridays" at bounding box center [485, 425] width 71 height 17
click at [574, 334] on div at bounding box center [556, 333] width 42 height 12
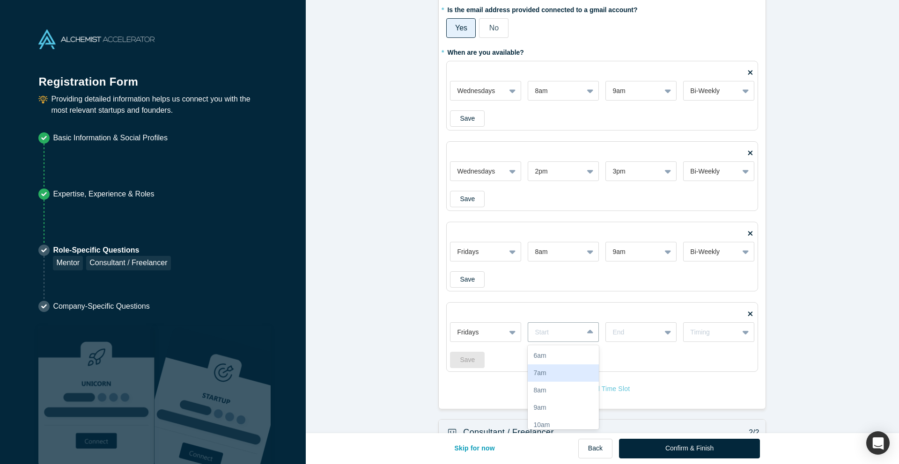
click at [616, 367] on div "Save" at bounding box center [602, 360] width 304 height 16
click at [564, 316] on div "Fridays Start End Timing" at bounding box center [602, 327] width 304 height 29
click at [564, 331] on div at bounding box center [555, 333] width 41 height 12
click at [558, 416] on div "3pm" at bounding box center [563, 412] width 71 height 17
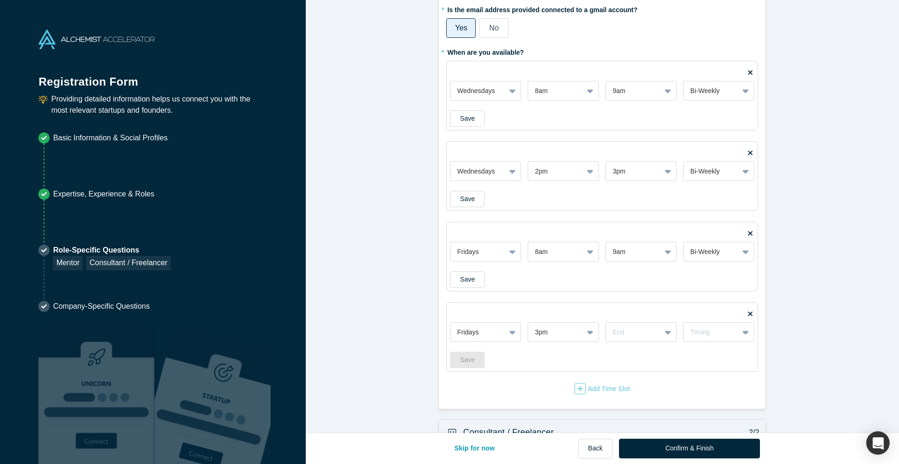
click at [614, 346] on div "Fridays 3pm End Timing Save" at bounding box center [602, 341] width 304 height 56
click at [614, 341] on div "End" at bounding box center [640, 333] width 71 height 20
click at [636, 384] on div "4pm" at bounding box center [640, 382] width 71 height 17
click at [704, 326] on div "Timing" at bounding box center [718, 333] width 71 height 20
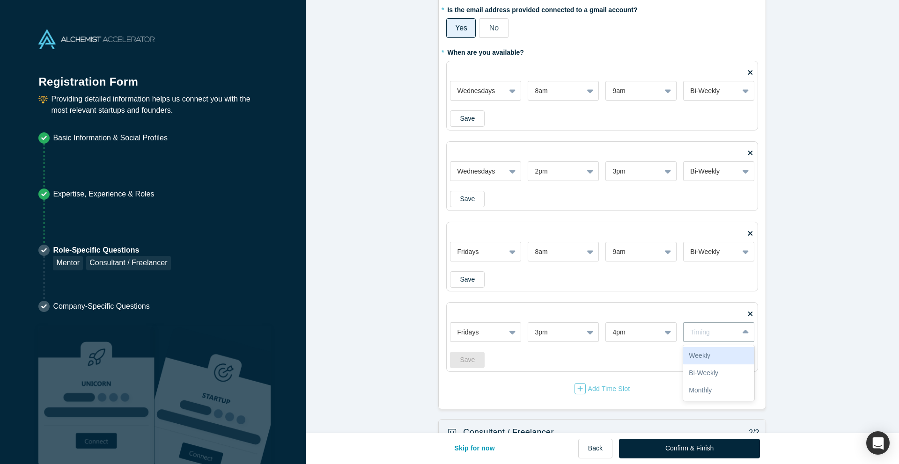
click at [696, 361] on div "Weekly" at bounding box center [718, 355] width 71 height 17
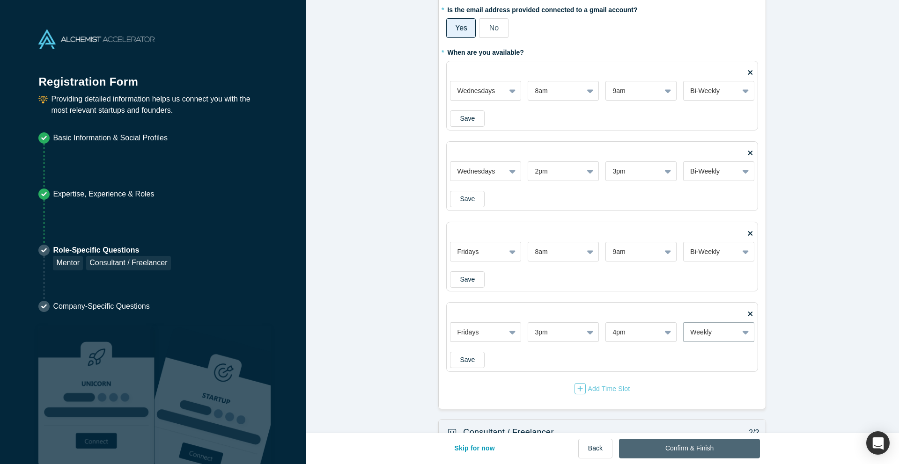
click at [697, 443] on button "Confirm & Finish" at bounding box center [689, 449] width 141 height 20
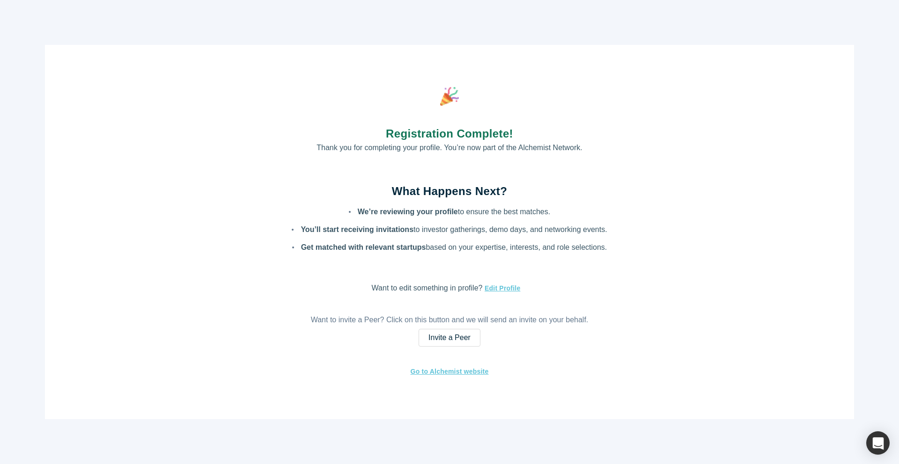
click at [469, 6] on div "Registration Complete! Thank you for completing your profile. You’re now part o…" at bounding box center [449, 232] width 899 height 464
